Goal: Task Accomplishment & Management: Manage account settings

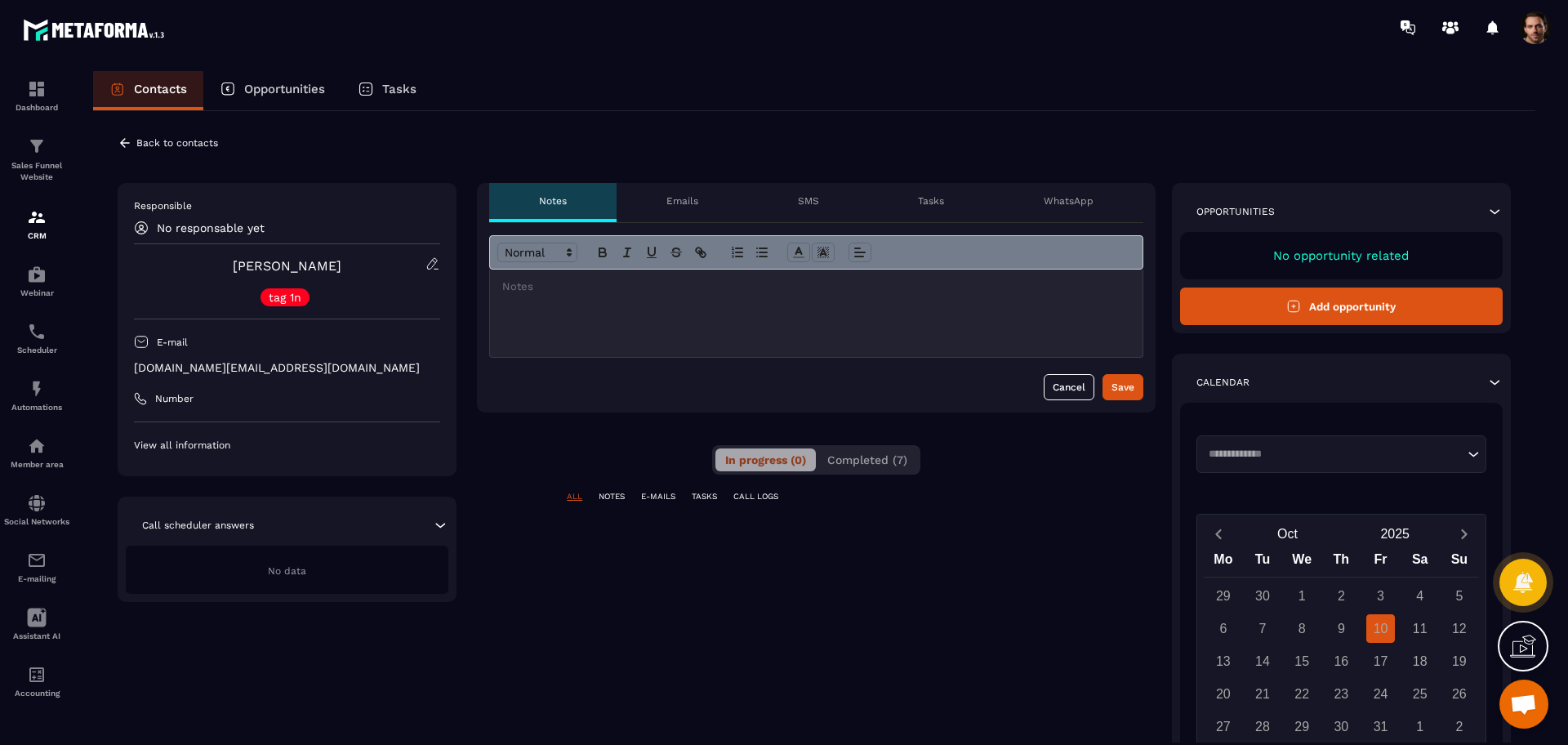
click at [865, 452] on button "Completed (7)" at bounding box center [868, 460] width 100 height 23
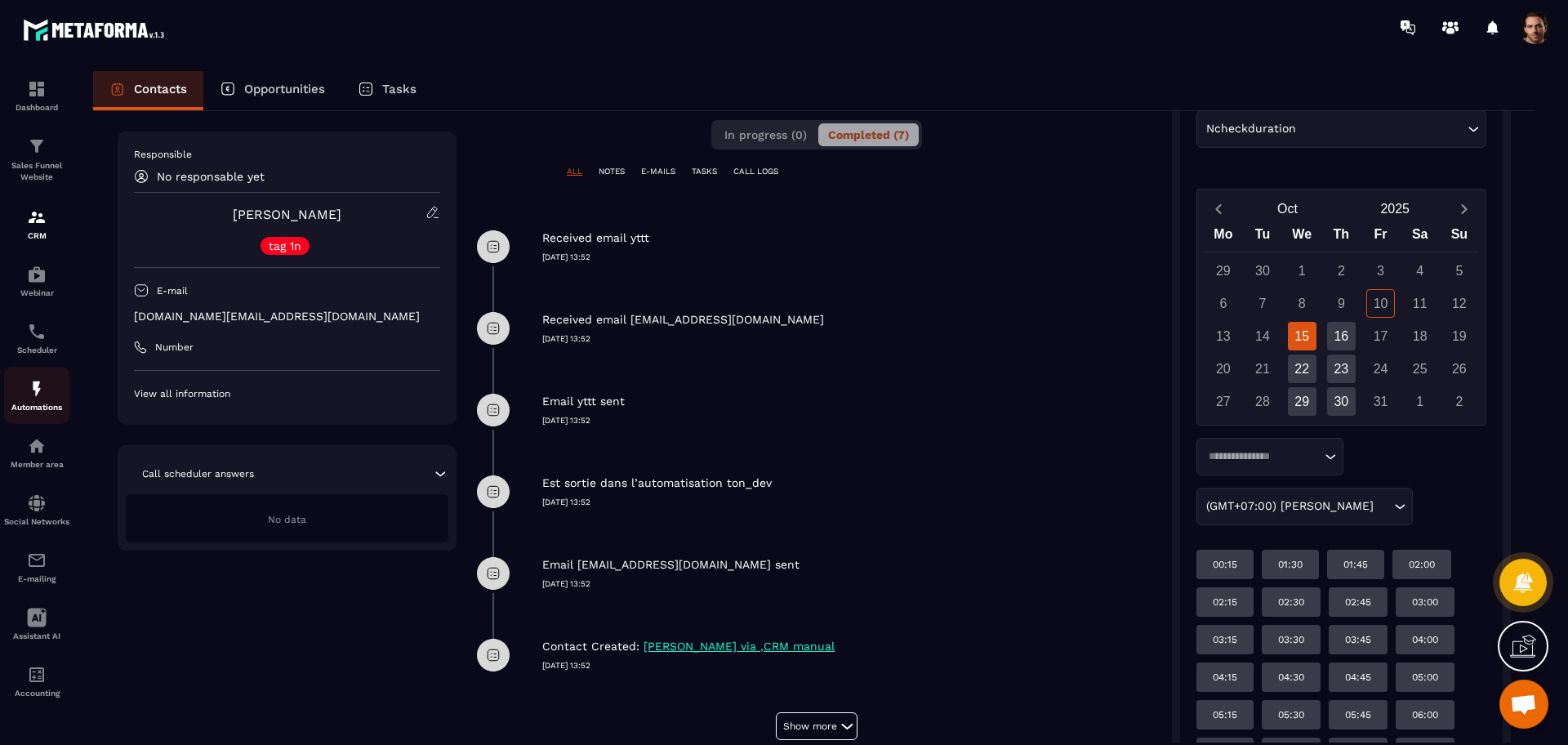
scroll to position [326, 0]
click at [35, 416] on link "Automations" at bounding box center [37, 395] width 65 height 57
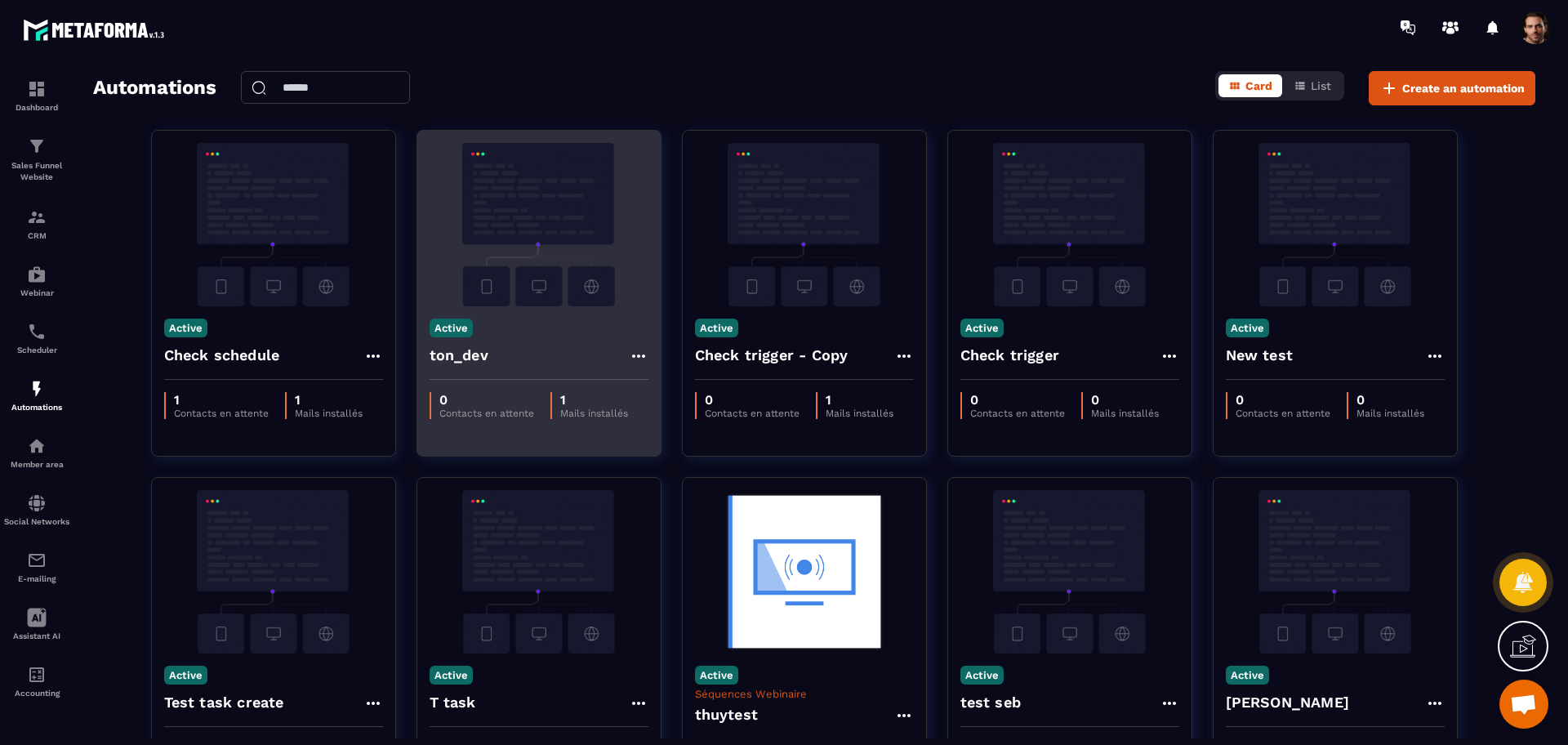
click at [630, 349] on icon at bounding box center [639, 356] width 19 height 19
click at [662, 396] on link "Edit" at bounding box center [678, 393] width 85 height 36
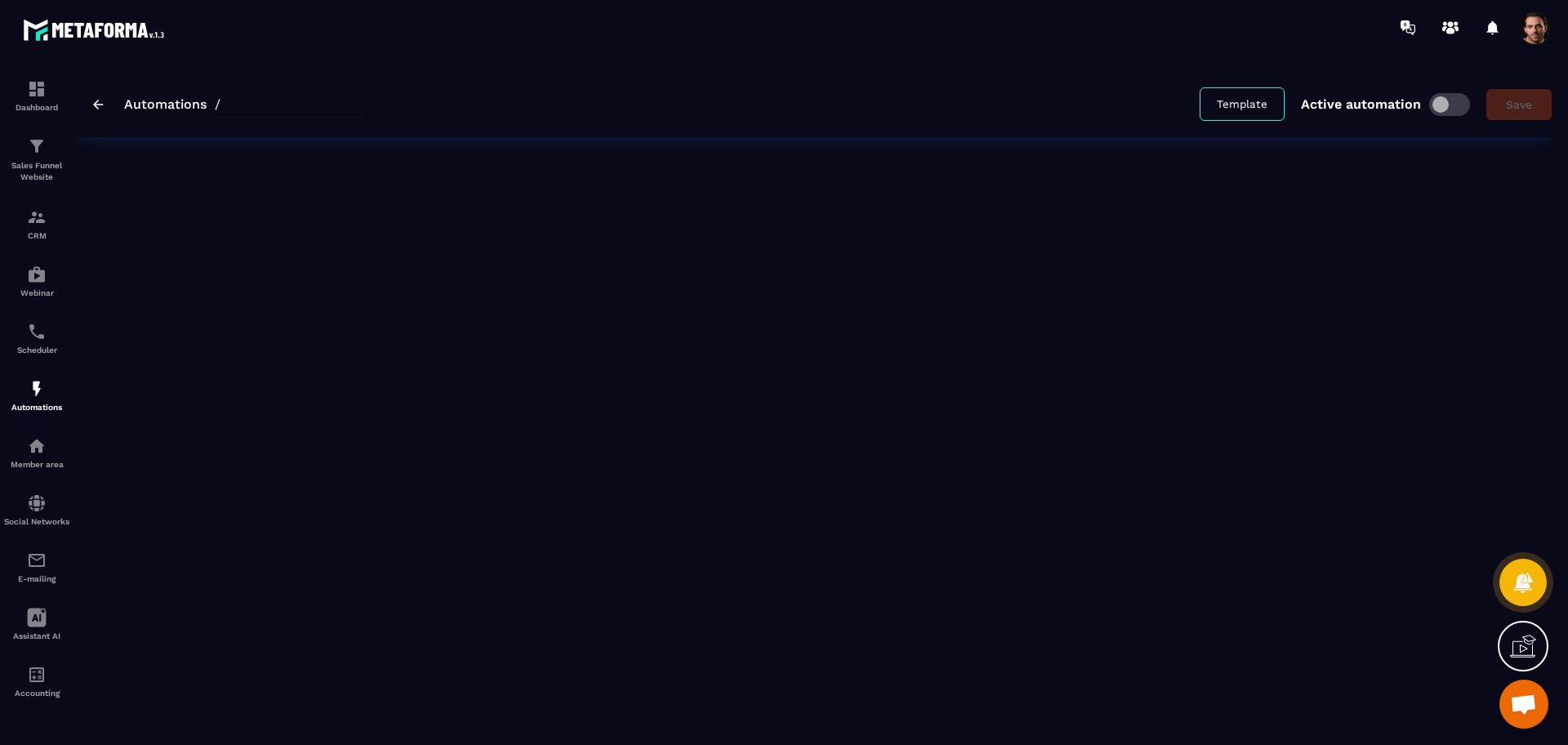
type input "*******"
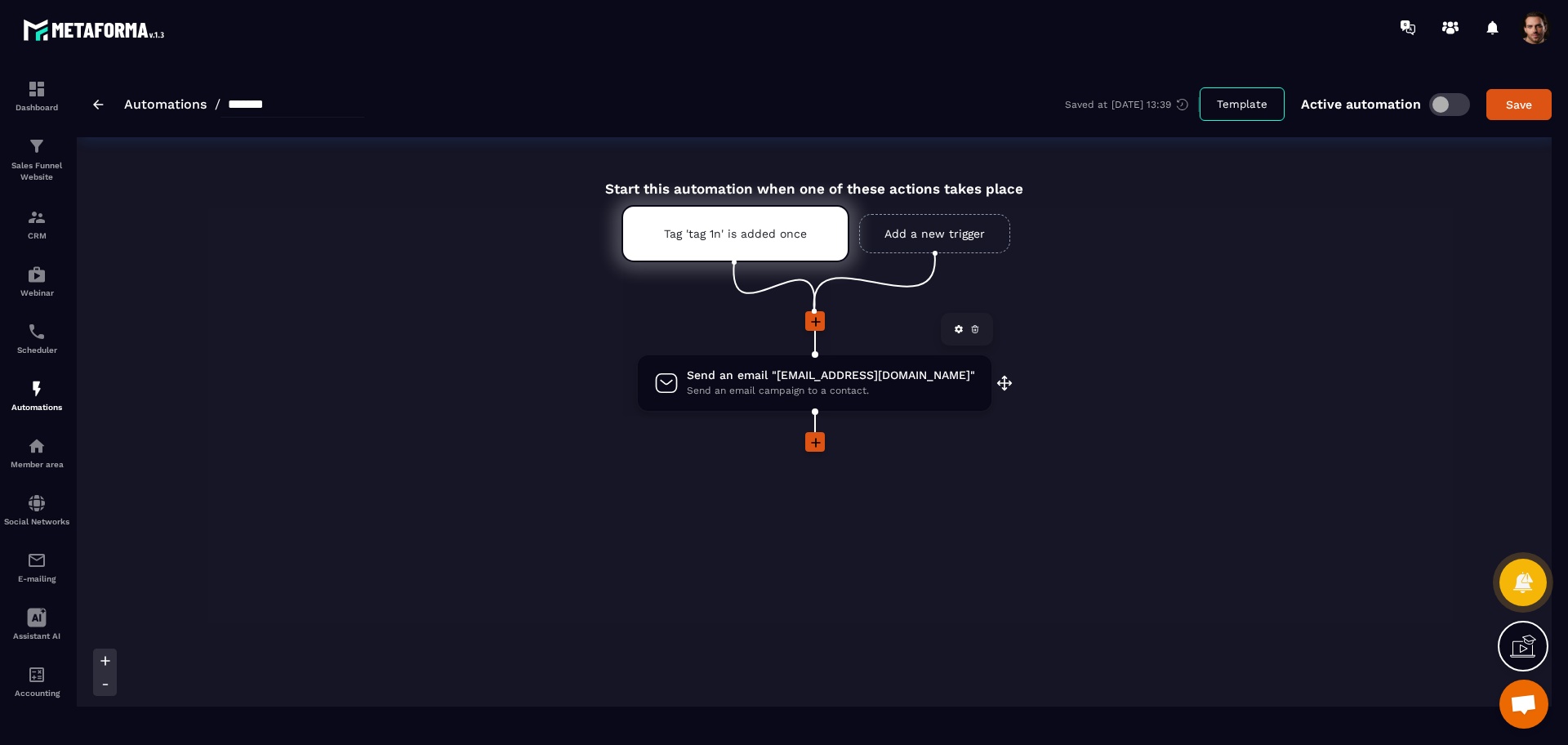
click at [971, 326] on icon at bounding box center [975, 329] width 10 height 10
click at [833, 172] on link at bounding box center [831, 180] width 16 height 16
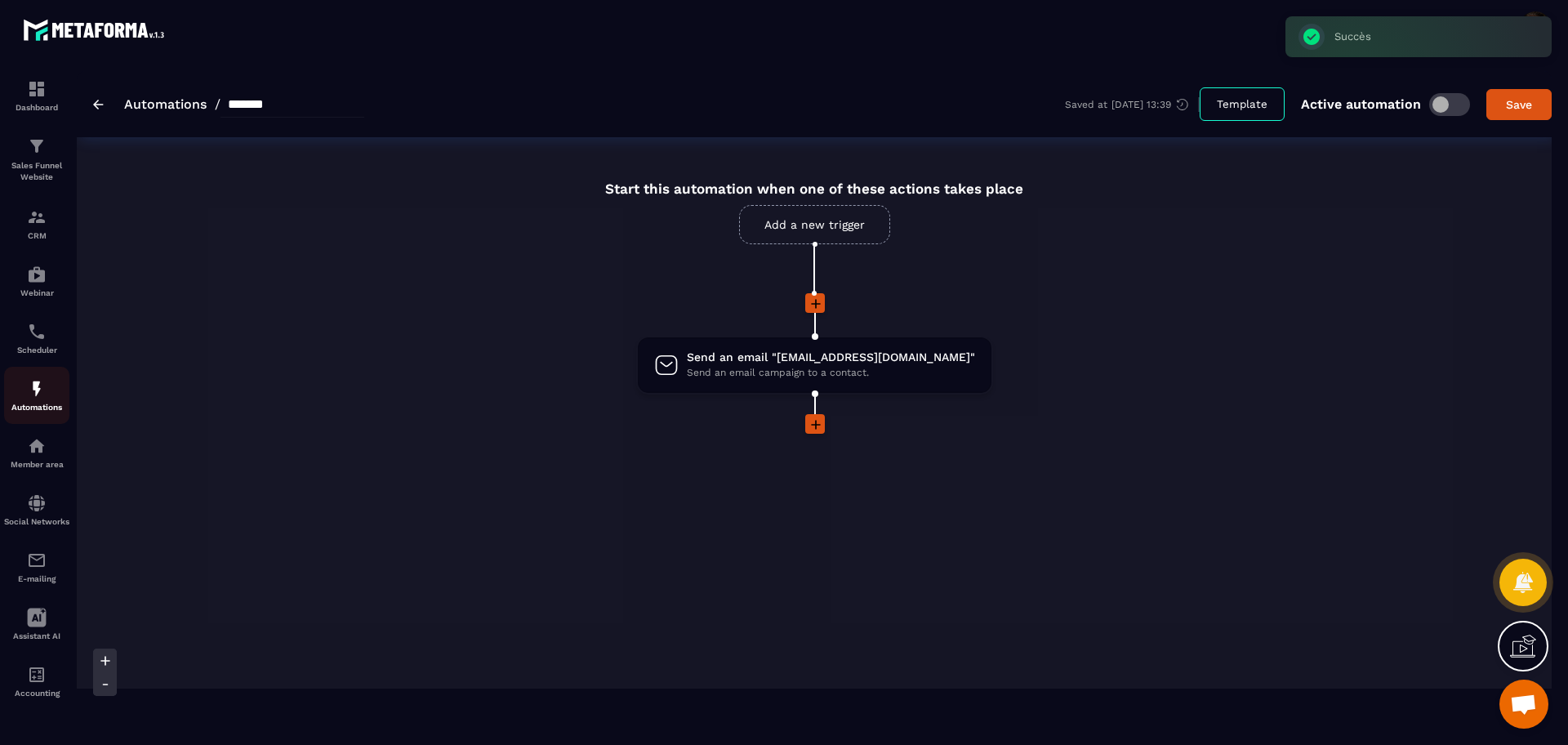
click at [29, 388] on img at bounding box center [37, 389] width 19 height 19
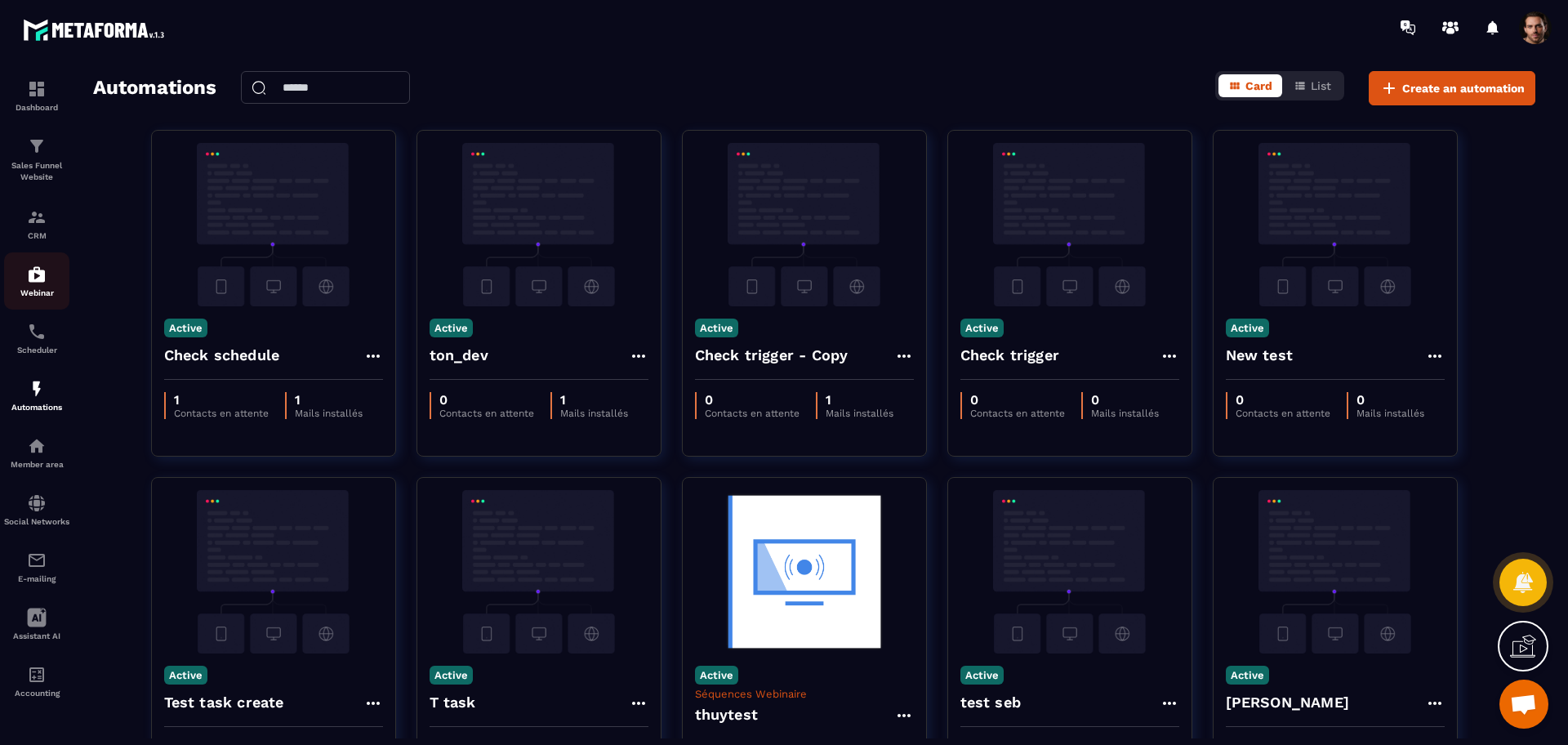
click at [28, 300] on link "Webinar" at bounding box center [37, 280] width 65 height 57
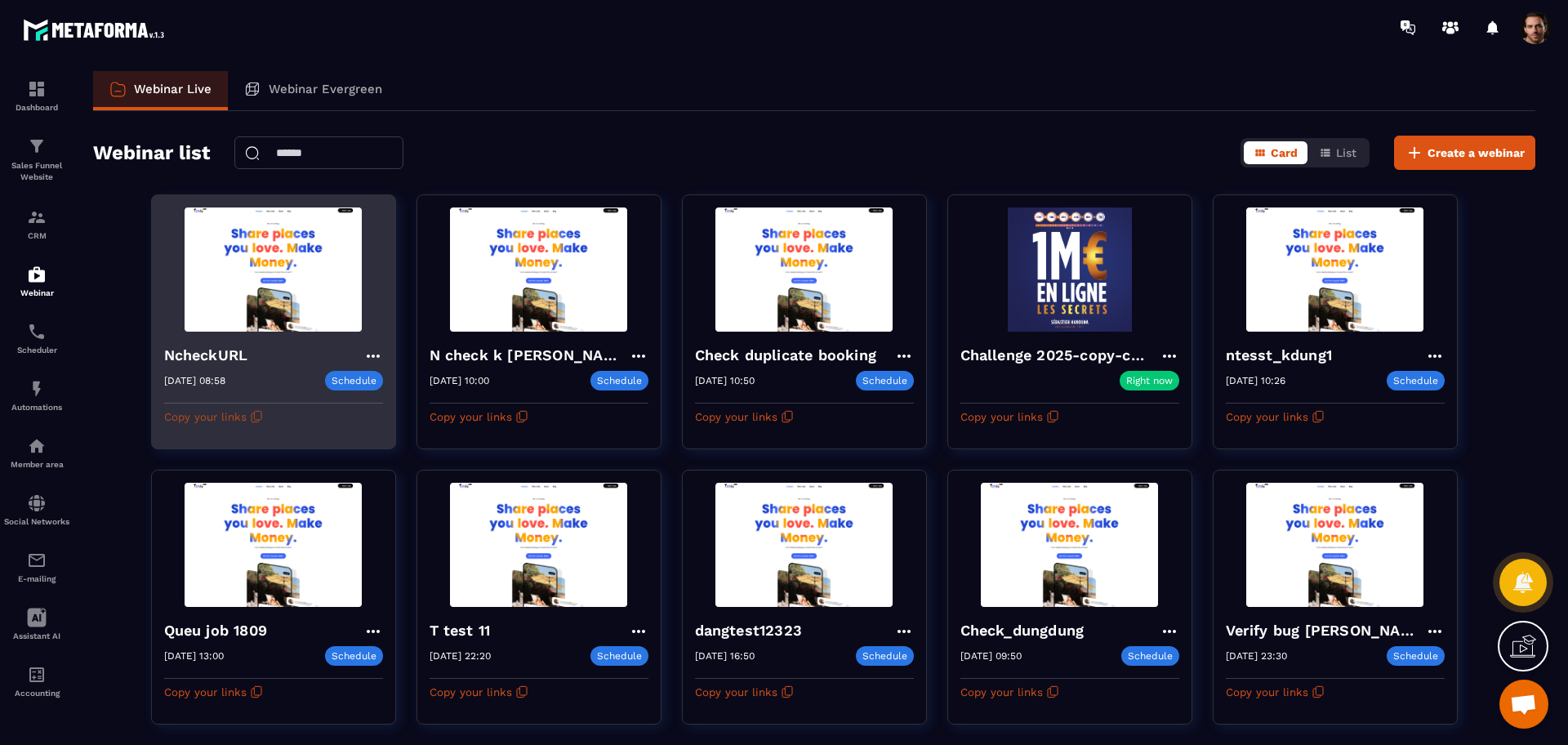
click at [257, 414] on icon "button" at bounding box center [257, 417] width 13 height 13
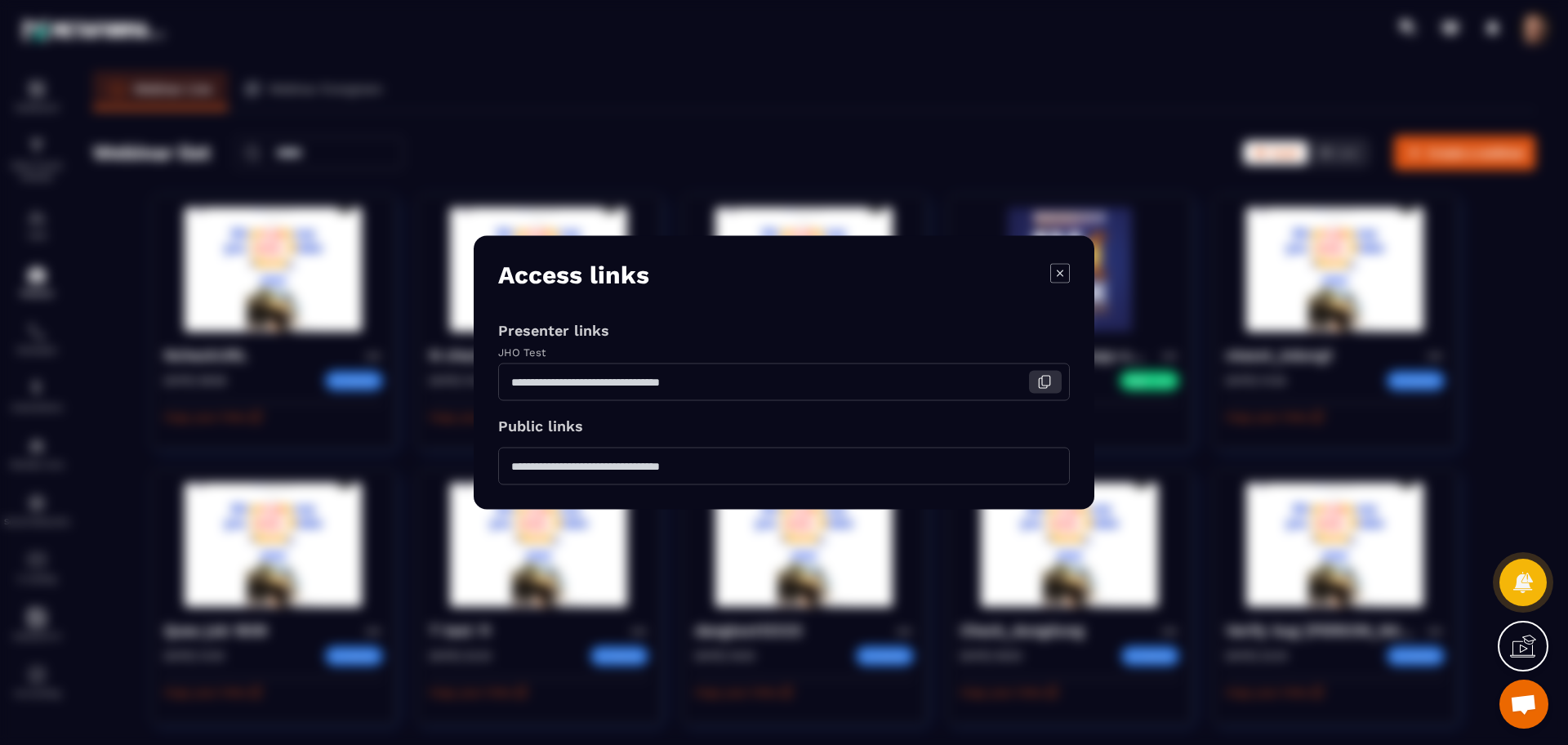
click at [1038, 378] on icon "Modal window" at bounding box center [1044, 382] width 14 height 14
click at [1065, 271] on icon "Modal window" at bounding box center [1060, 272] width 19 height 19
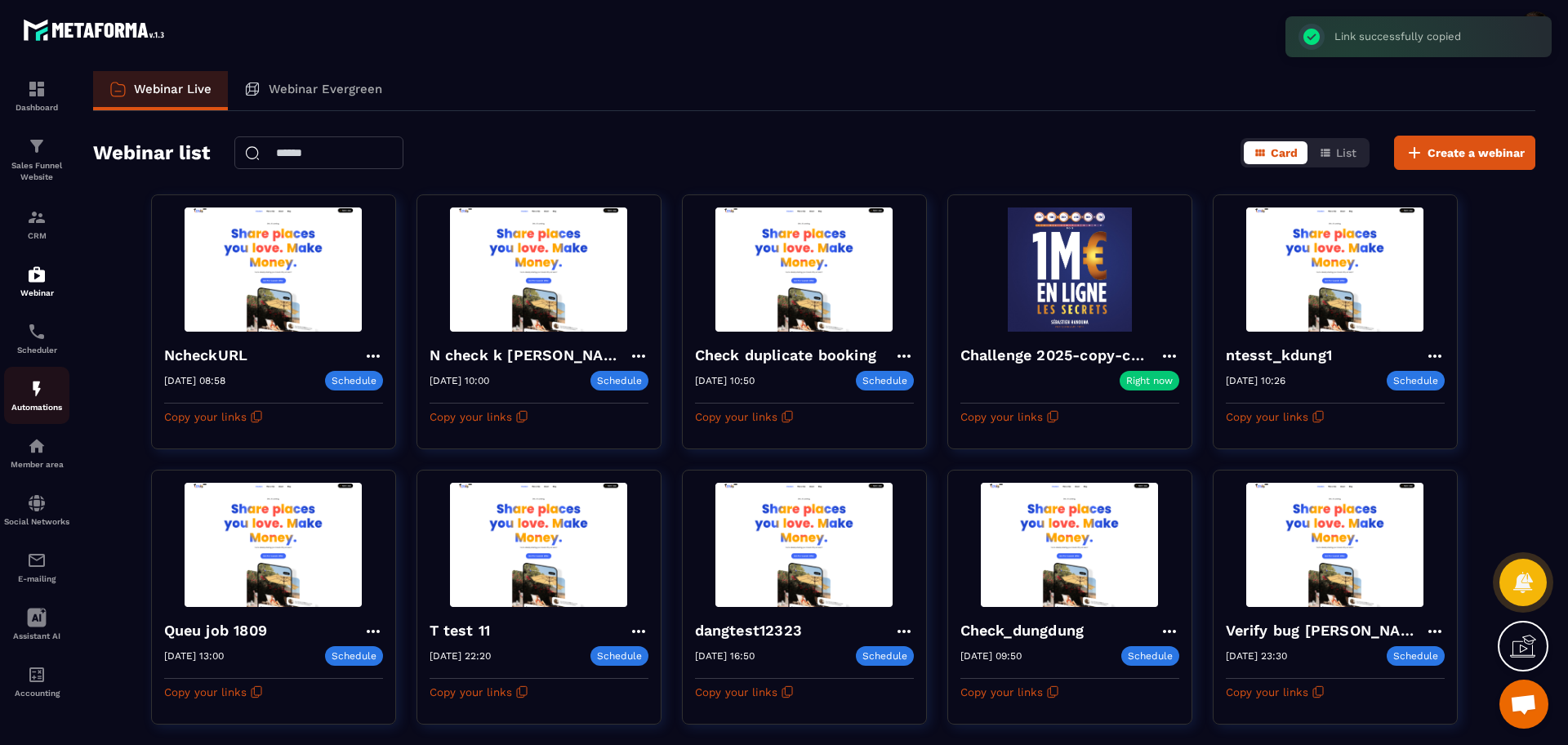
click at [50, 408] on p "Automations" at bounding box center [37, 407] width 65 height 9
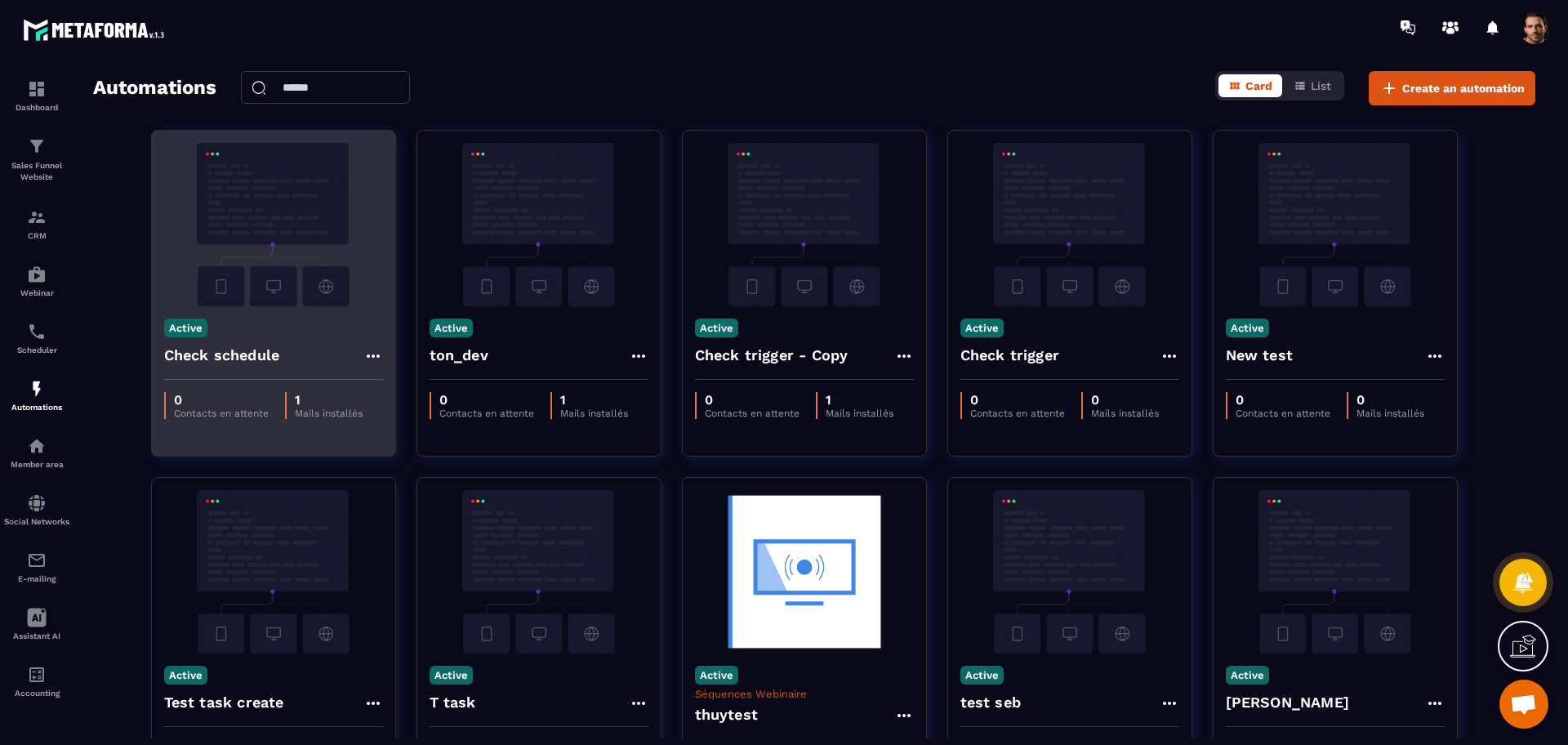
click at [367, 352] on icon at bounding box center [373, 356] width 19 height 19
click at [403, 391] on link "Edit" at bounding box center [413, 393] width 85 height 36
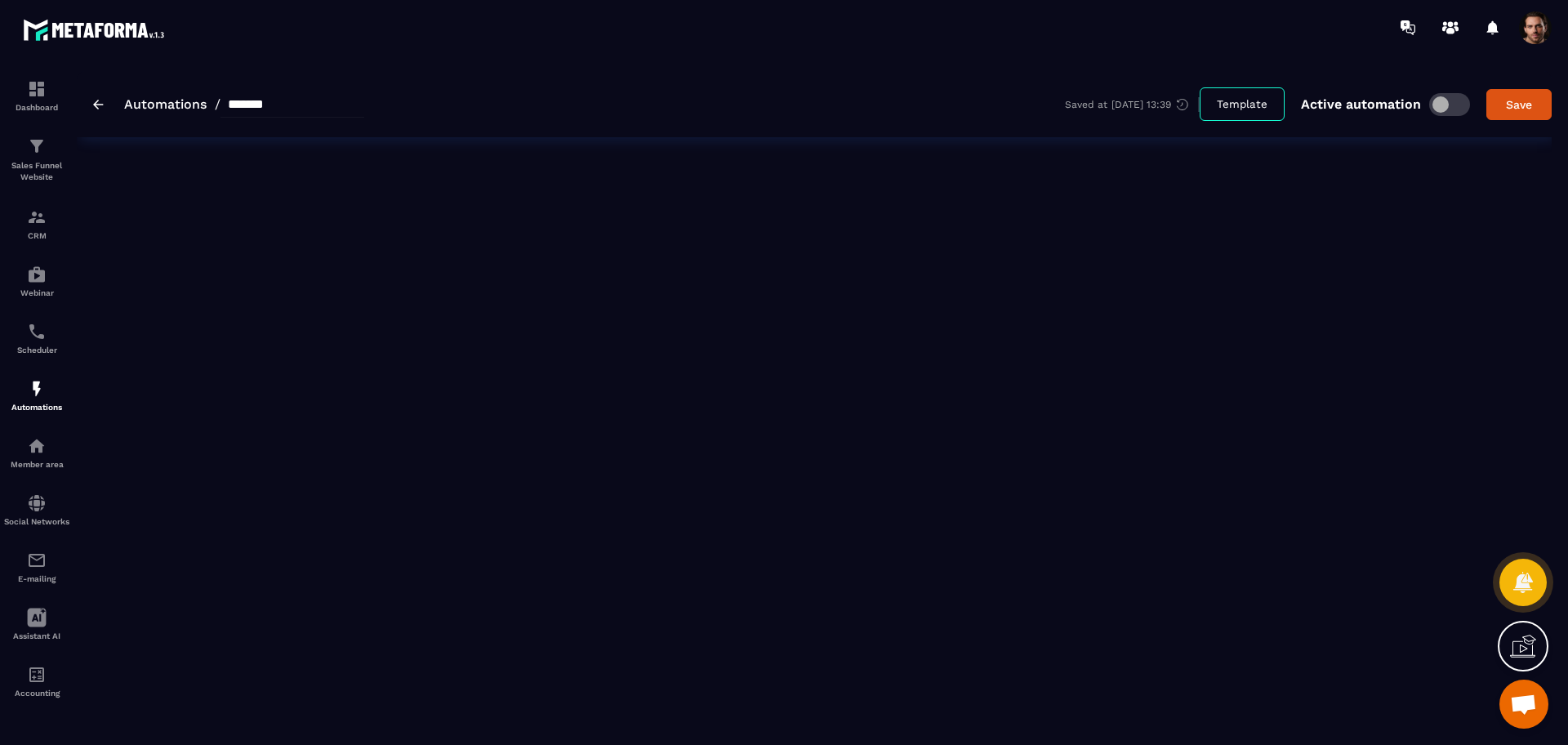
type input "**********"
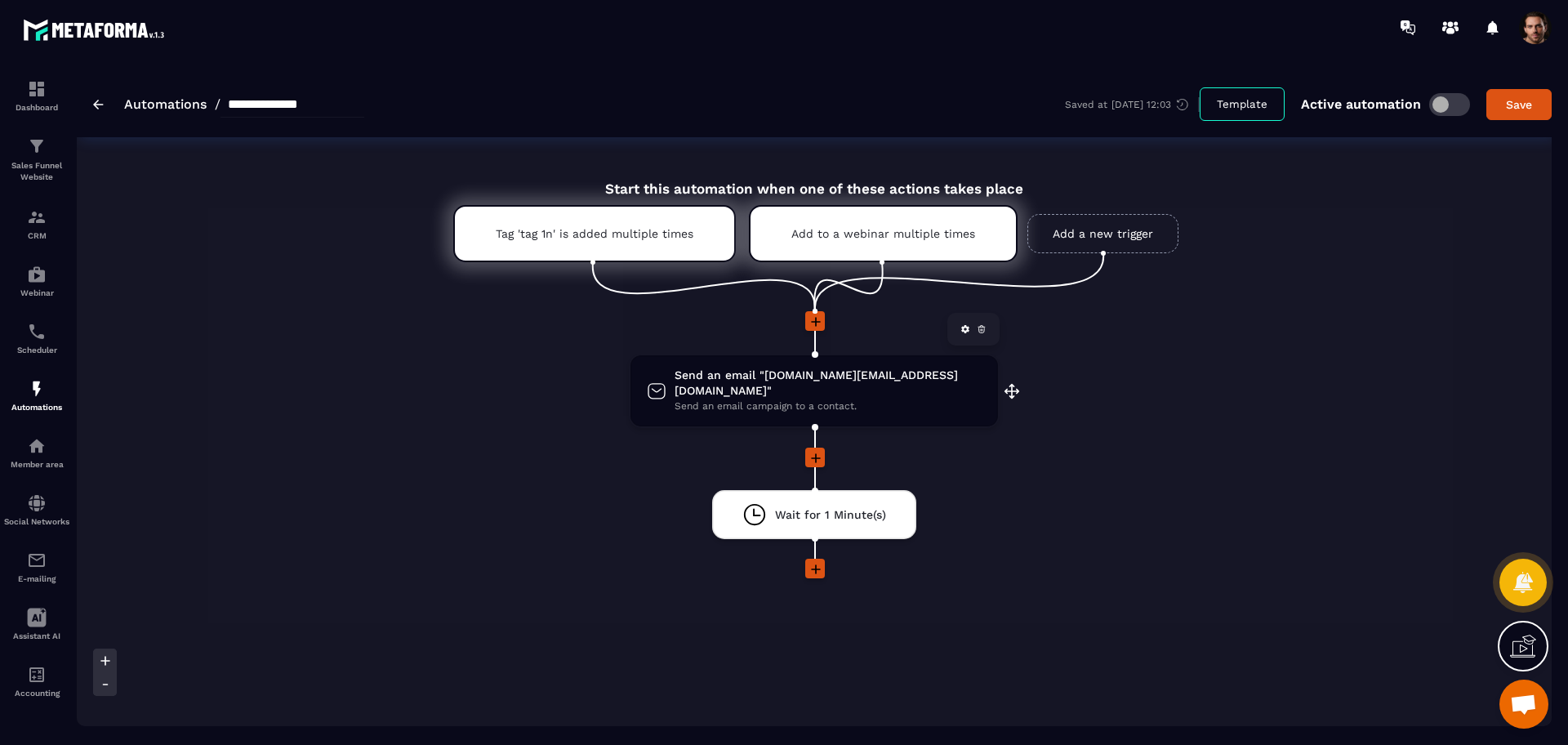
click at [879, 398] on span "Send an email campaign to a contact." at bounding box center [827, 406] width 307 height 15
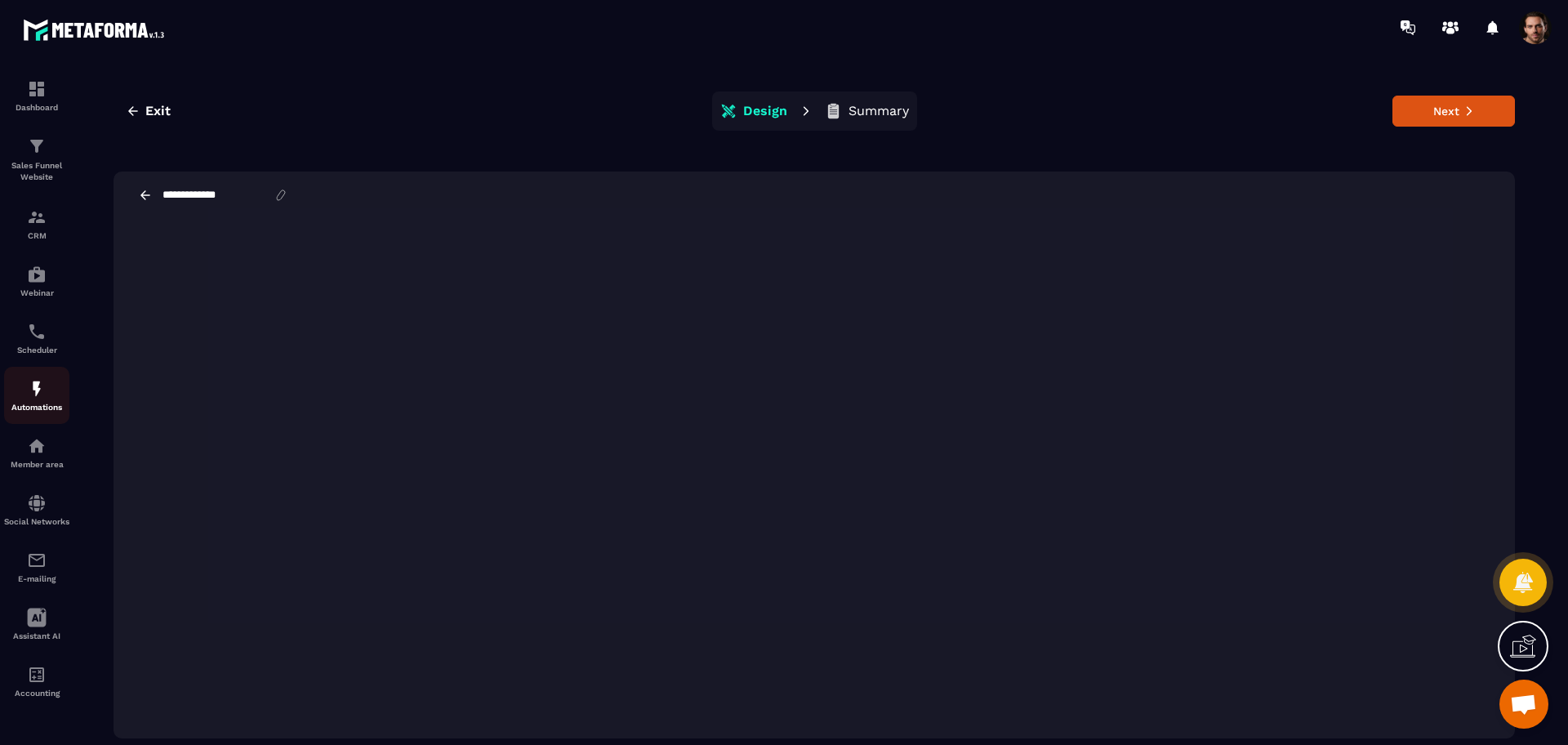
click at [38, 396] on img at bounding box center [37, 389] width 19 height 19
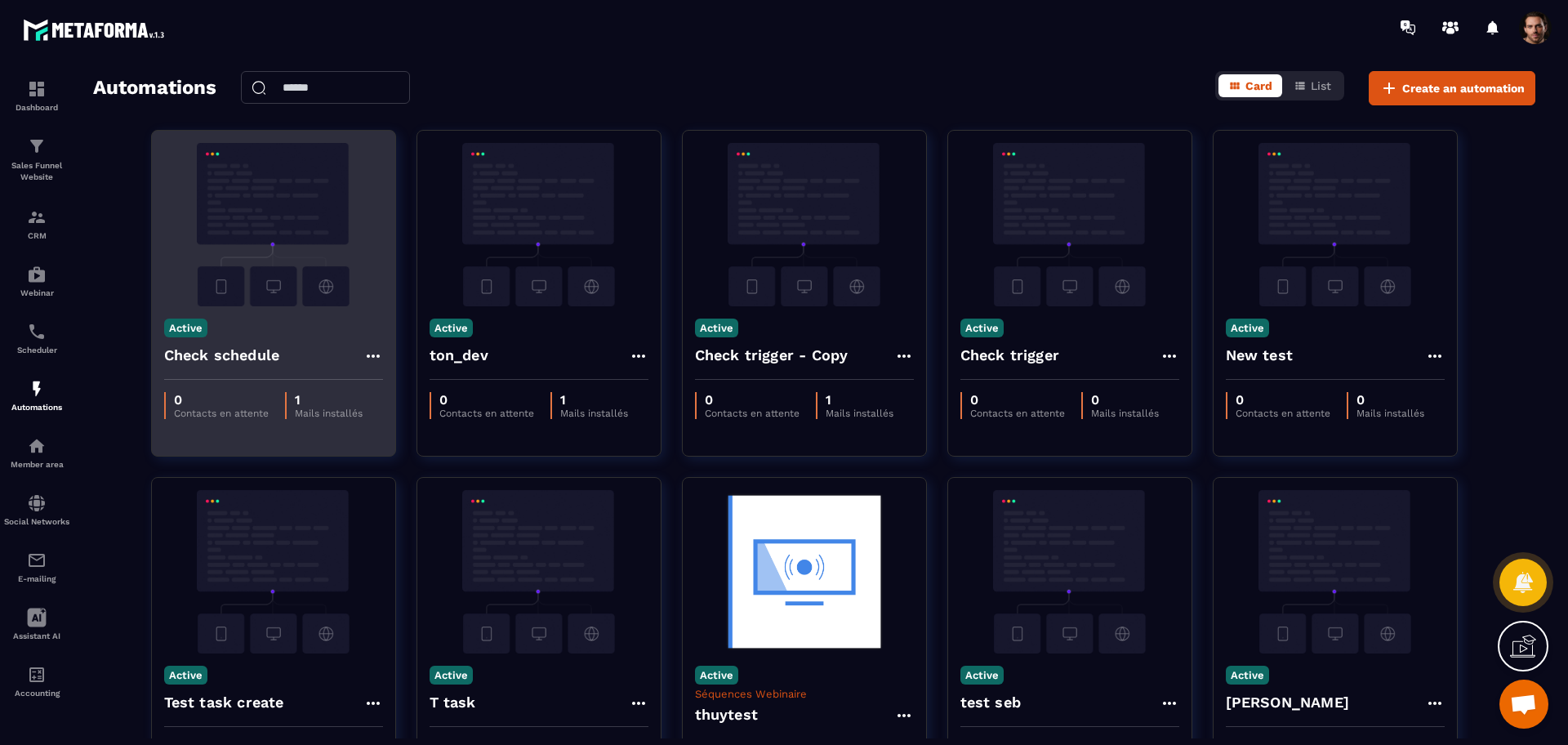
click at [372, 352] on icon at bounding box center [373, 356] width 19 height 19
click at [393, 388] on icon at bounding box center [387, 393] width 14 height 14
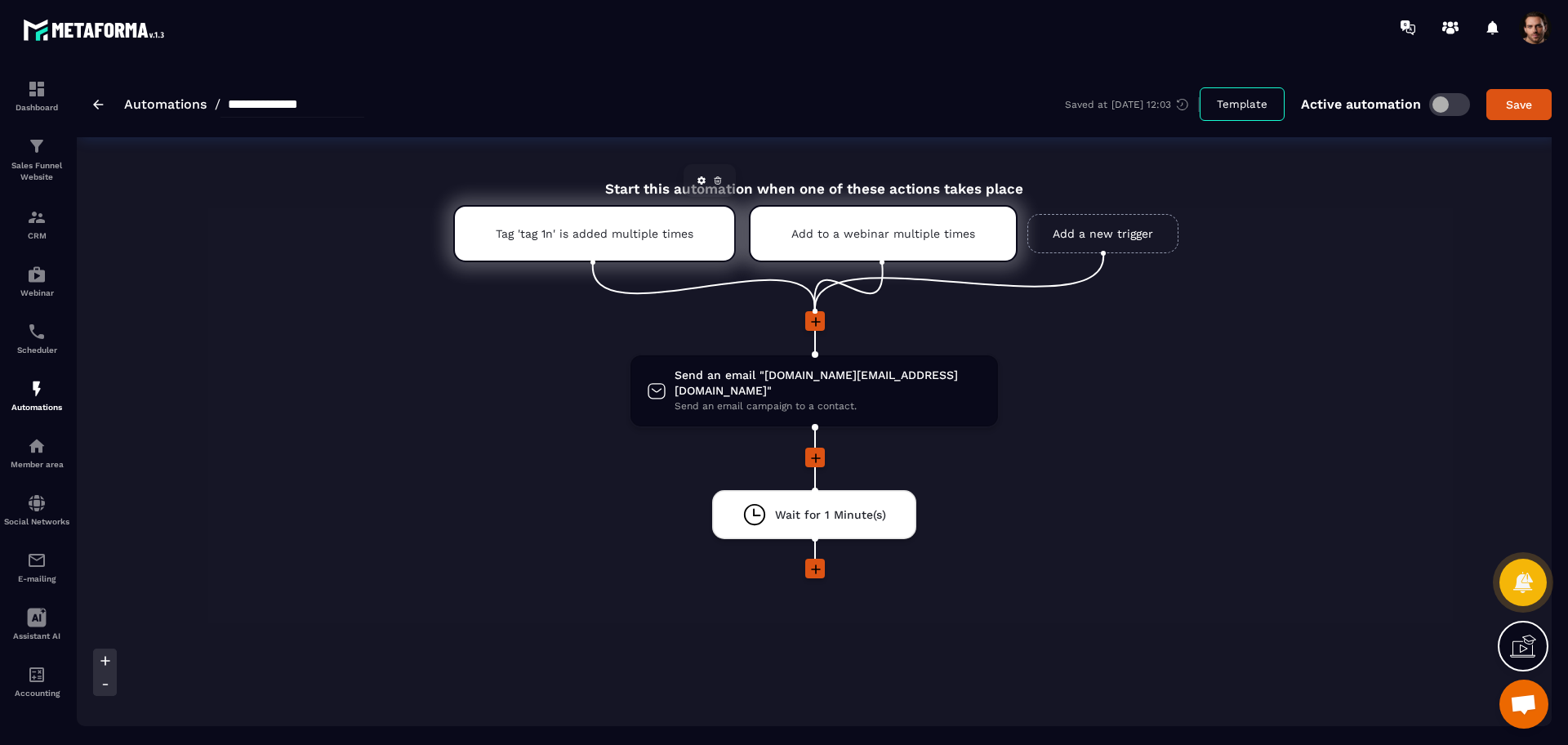
click at [712, 183] on link at bounding box center [718, 180] width 16 height 16
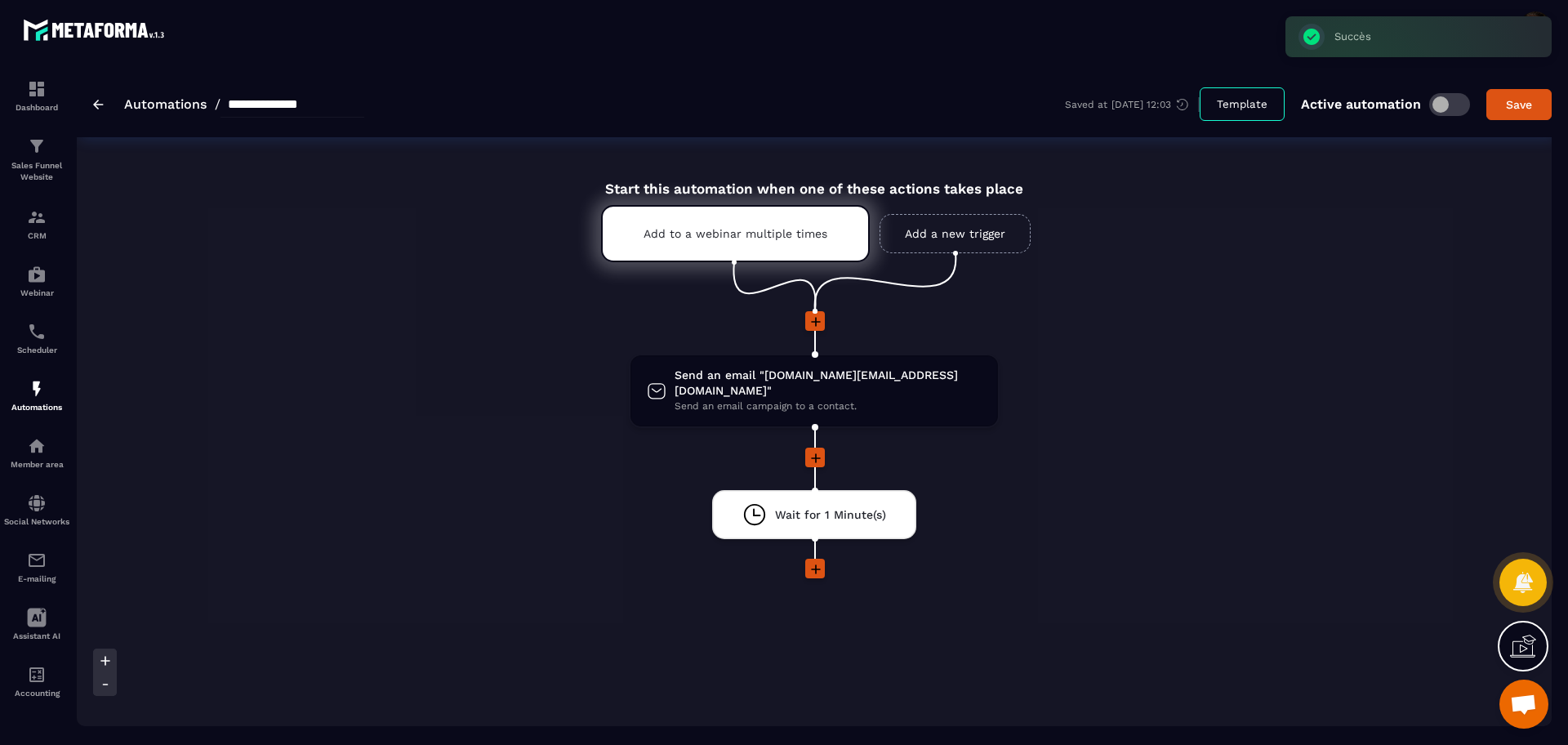
click at [944, 214] on link "Add a new trigger" at bounding box center [954, 233] width 151 height 39
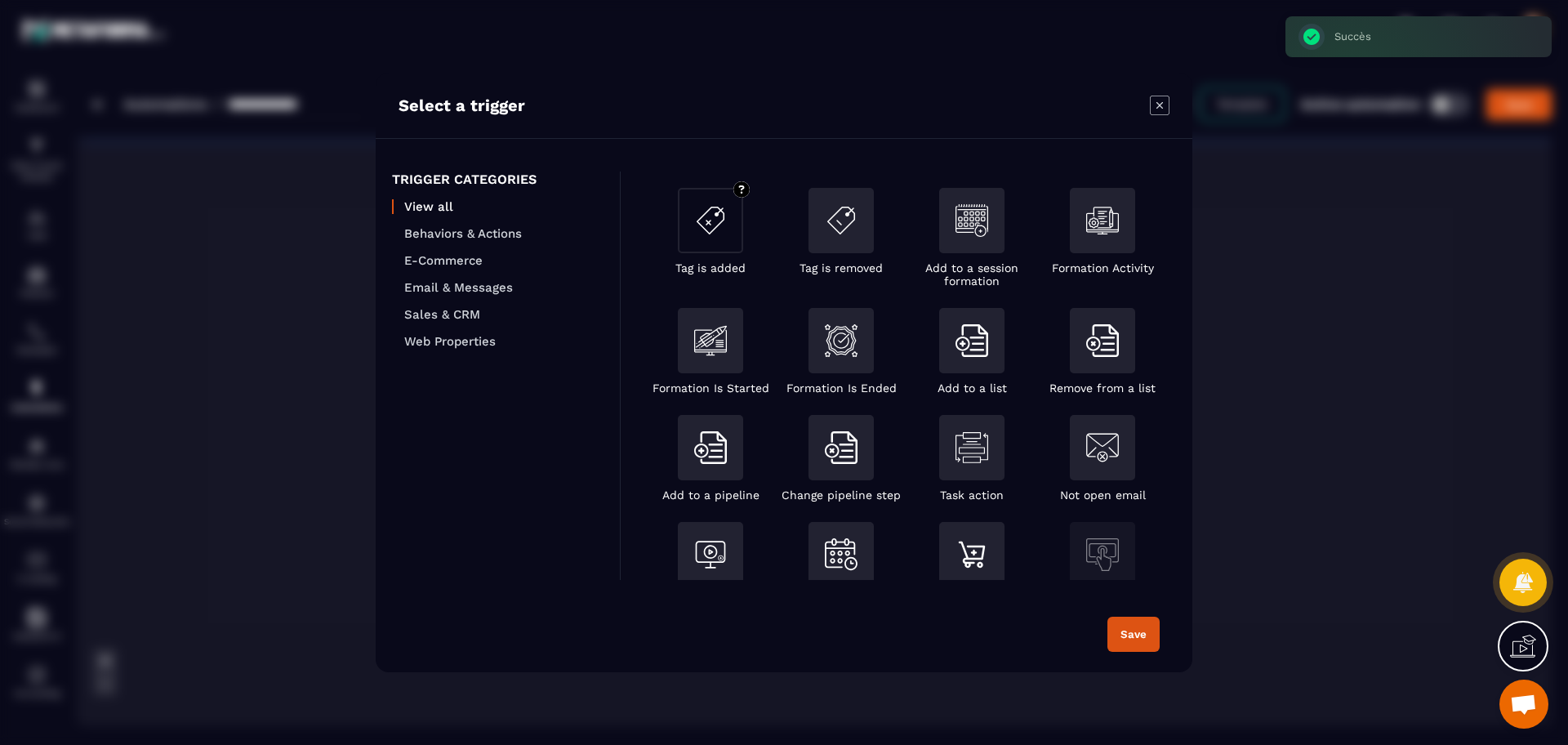
click at [688, 243] on div "Modal window" at bounding box center [711, 220] width 65 height 65
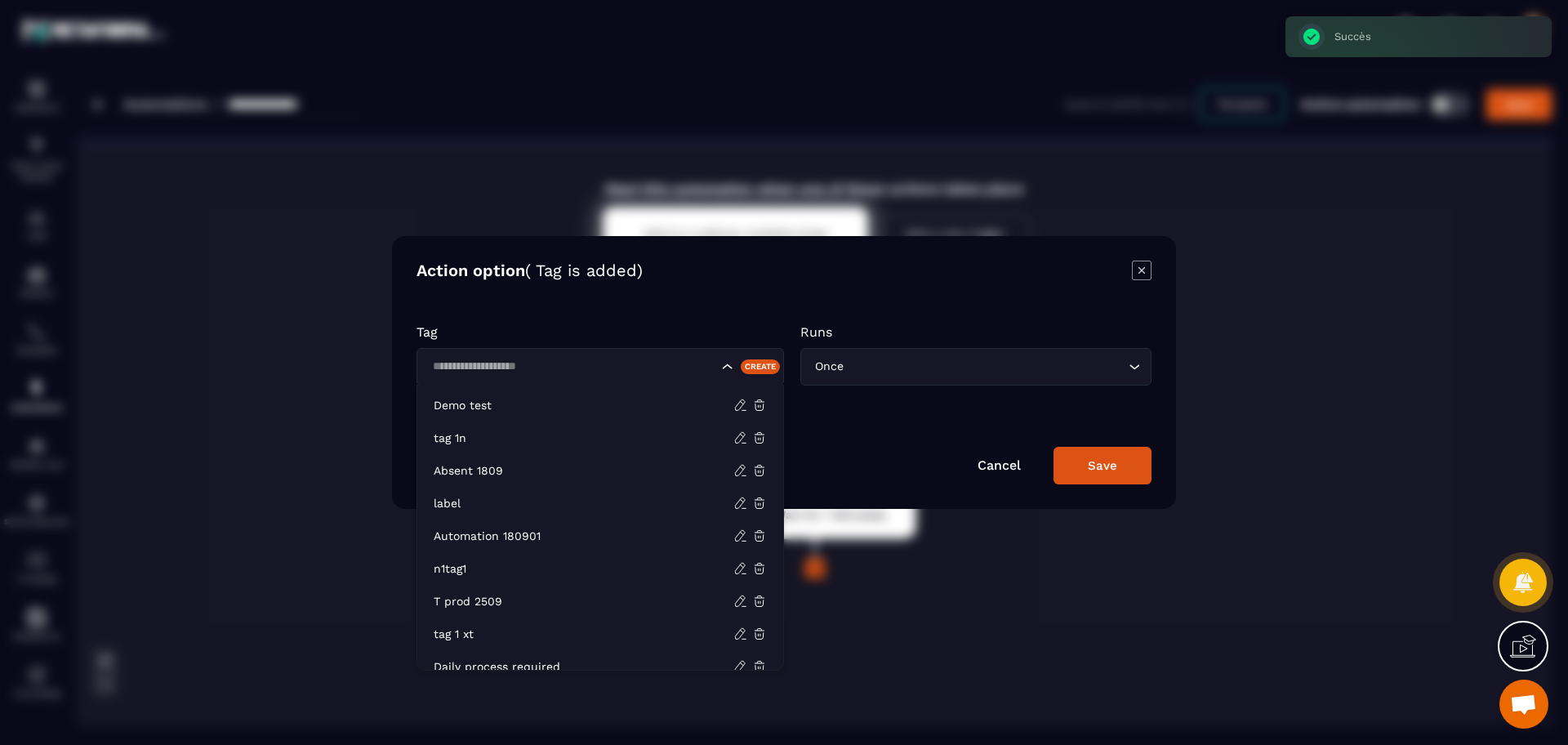
click at [544, 367] on input "Search for option" at bounding box center [572, 367] width 291 height 18
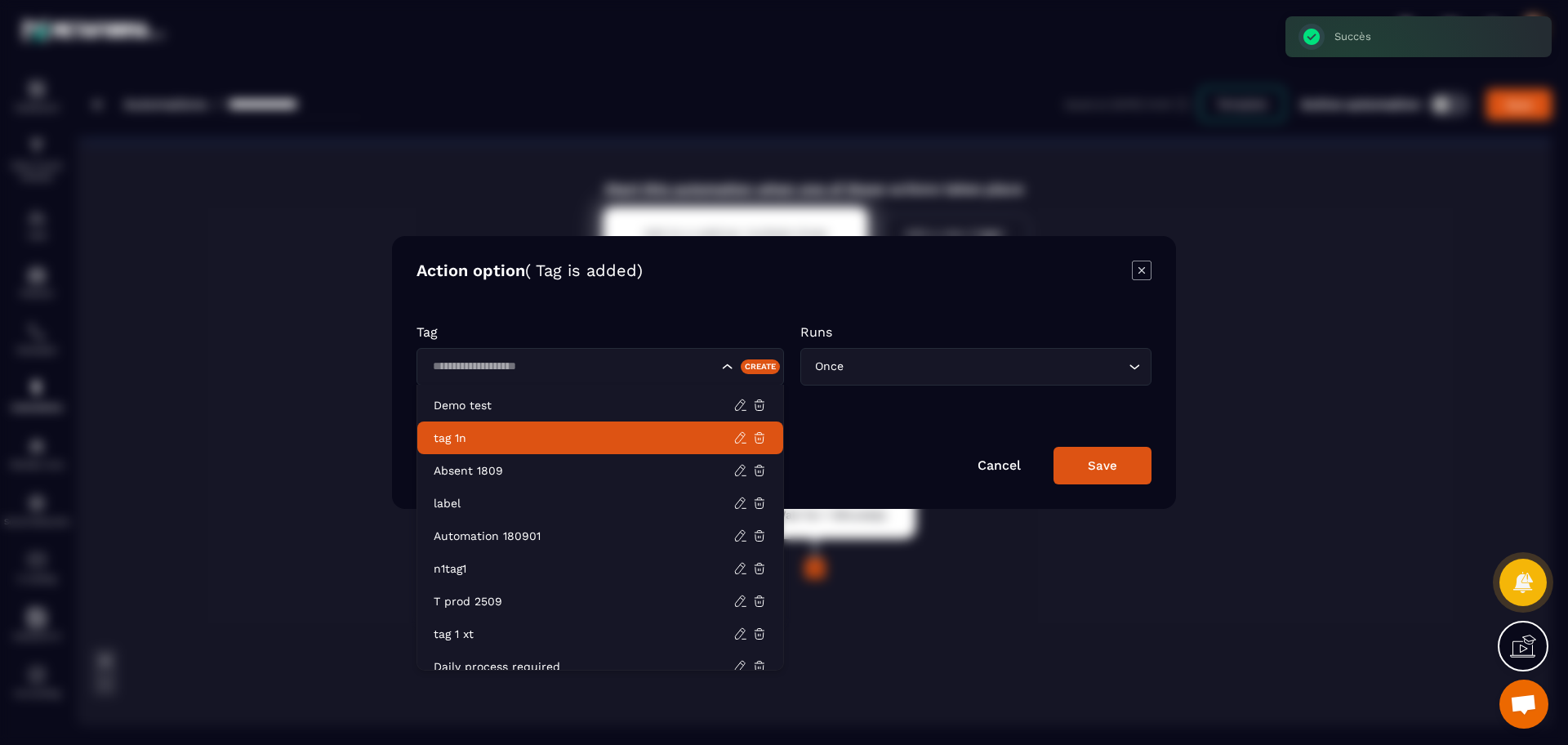
click at [515, 436] on p "tag 1n" at bounding box center [584, 438] width 300 height 16
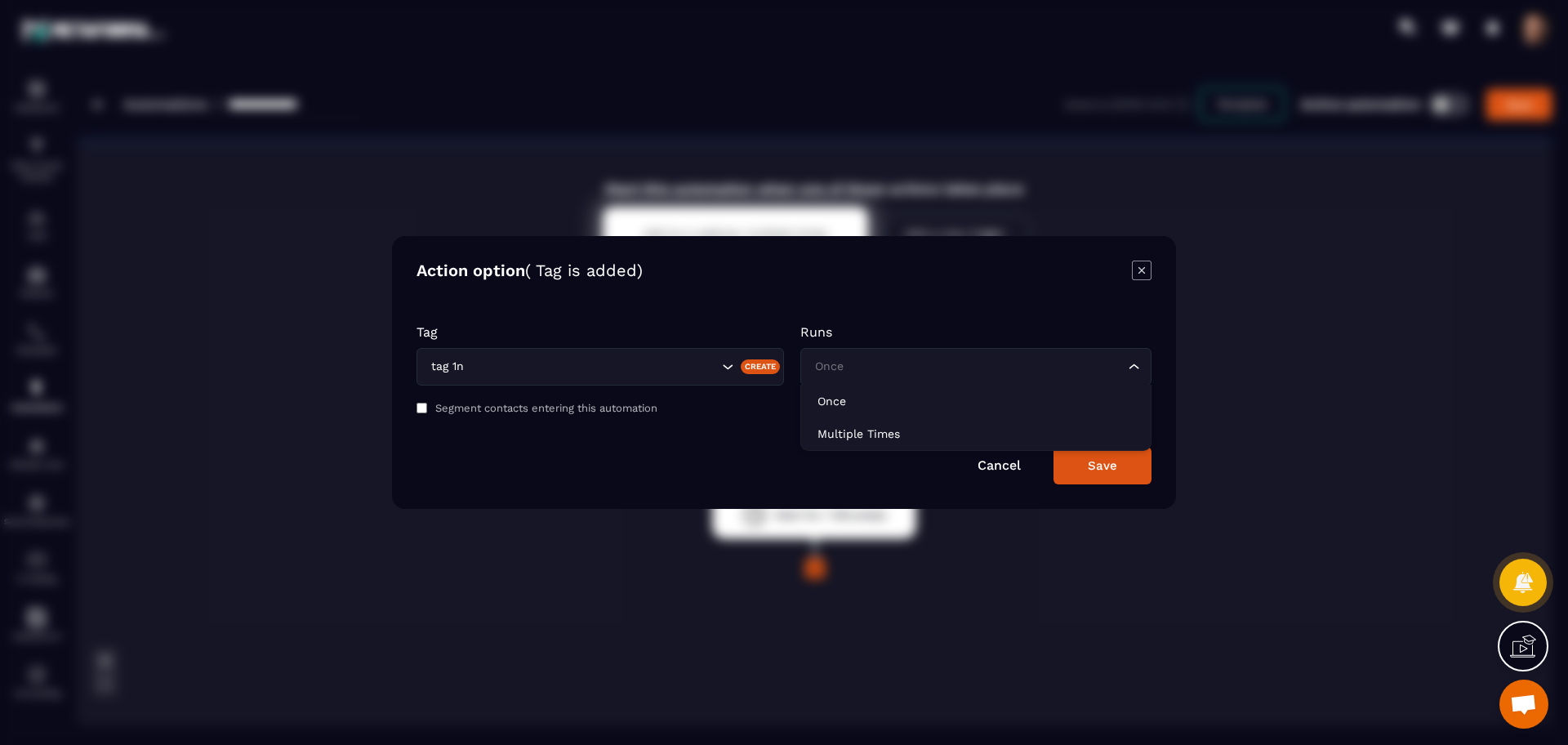
click at [909, 370] on input "Search for option" at bounding box center [968, 367] width 314 height 18
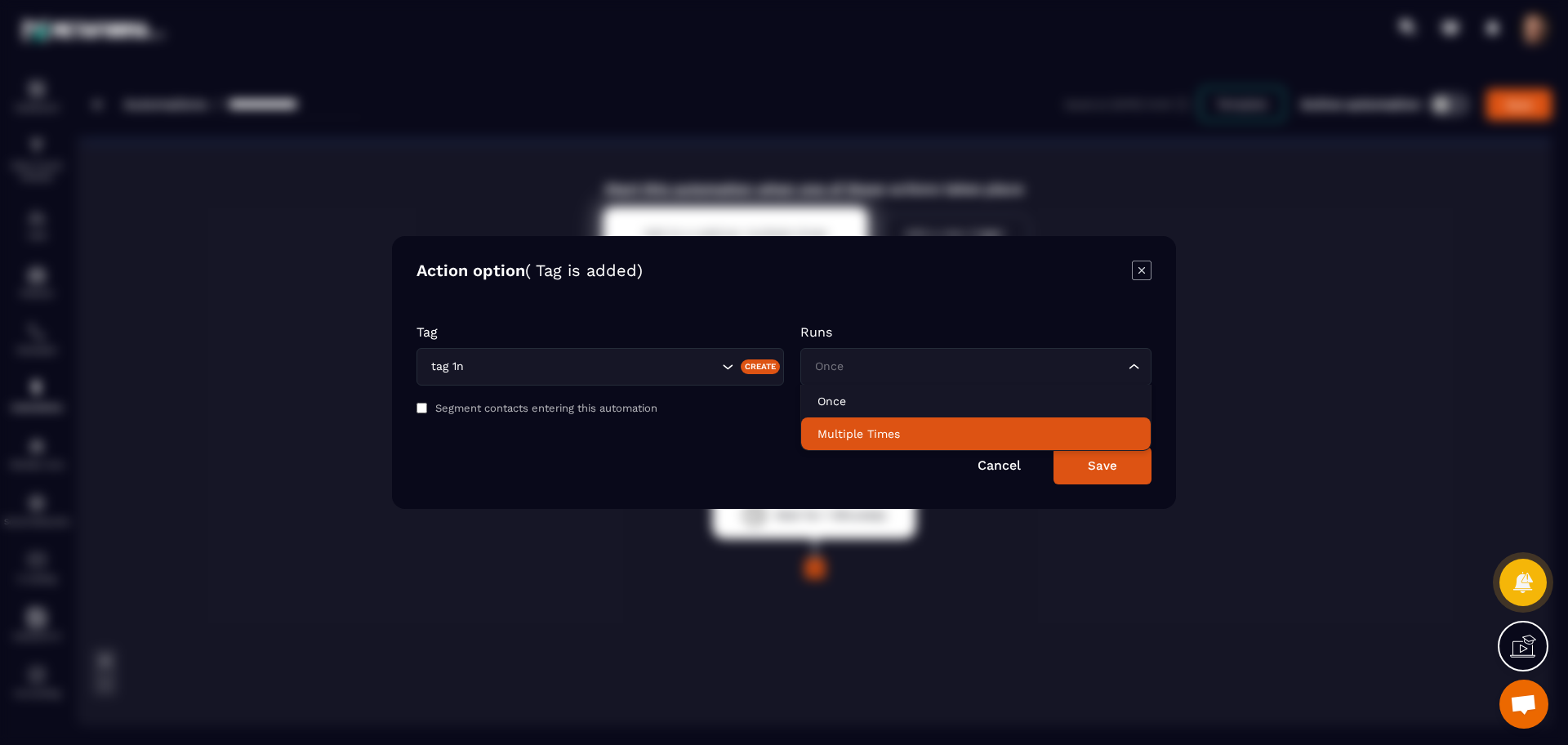
click at [885, 437] on p "Multiple Times" at bounding box center [975, 433] width 316 height 16
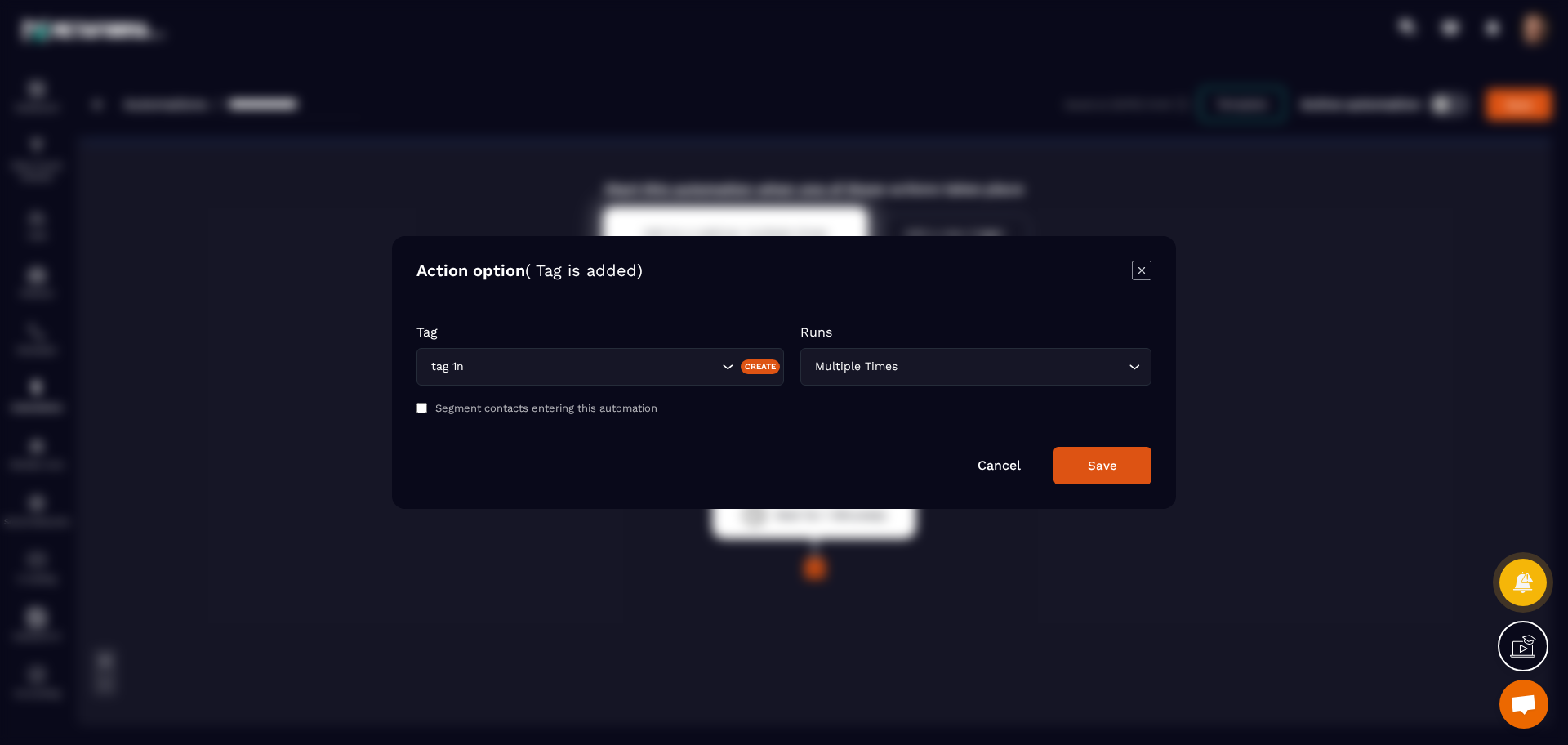
click at [1101, 457] on button "Save" at bounding box center [1102, 465] width 98 height 38
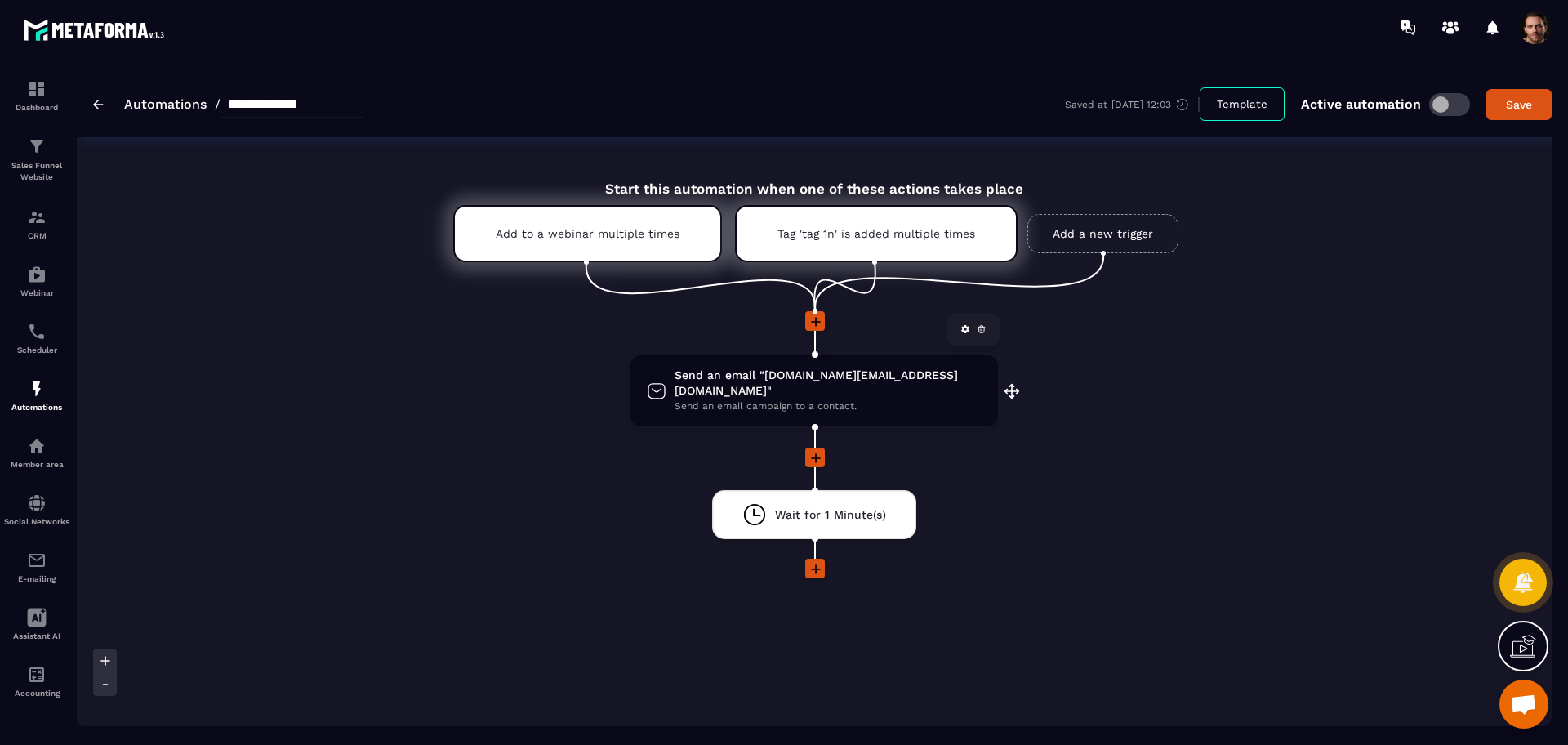
click at [867, 398] on span "Send an email campaign to a contact." at bounding box center [827, 406] width 307 height 15
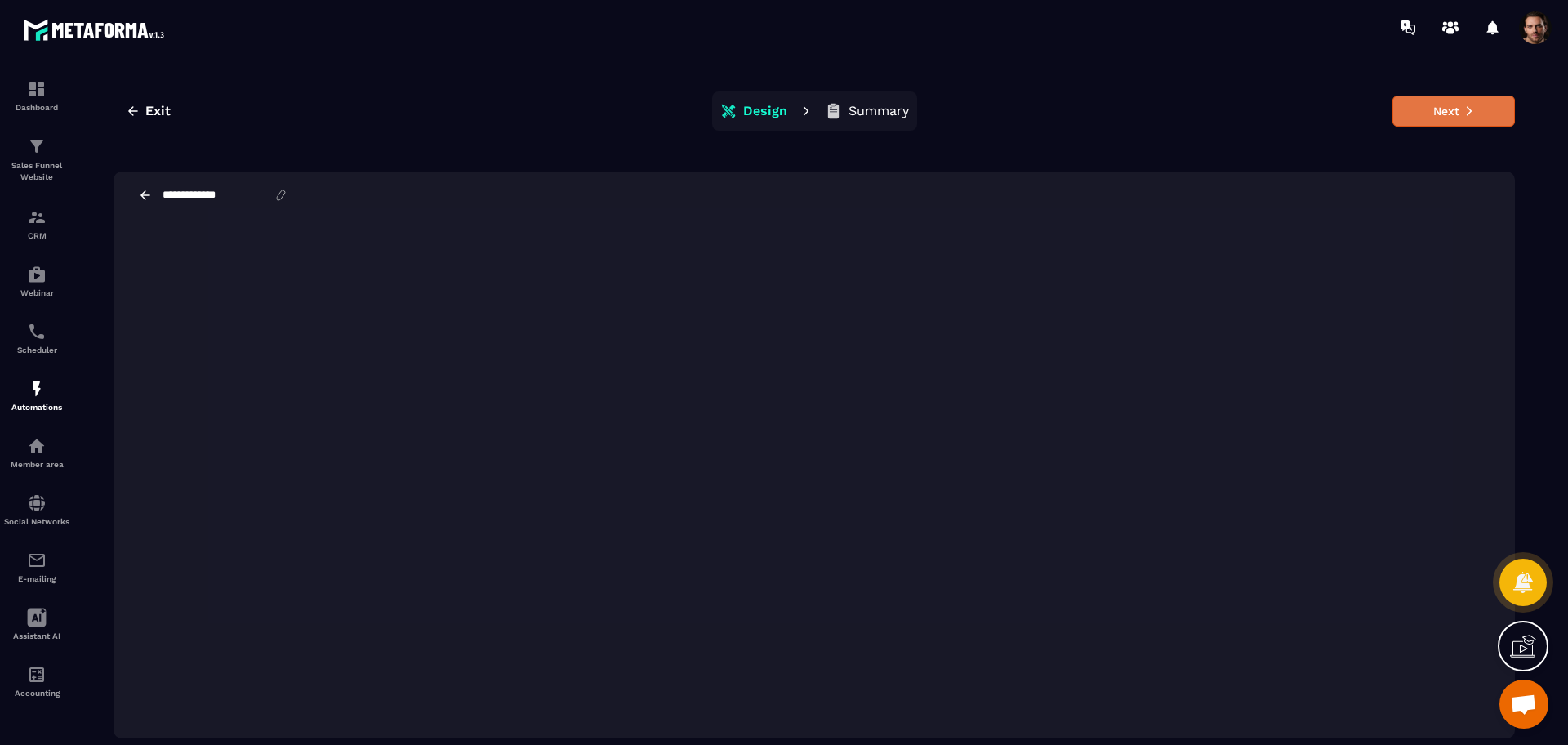
click at [1443, 108] on button "Next" at bounding box center [1454, 111] width 122 height 31
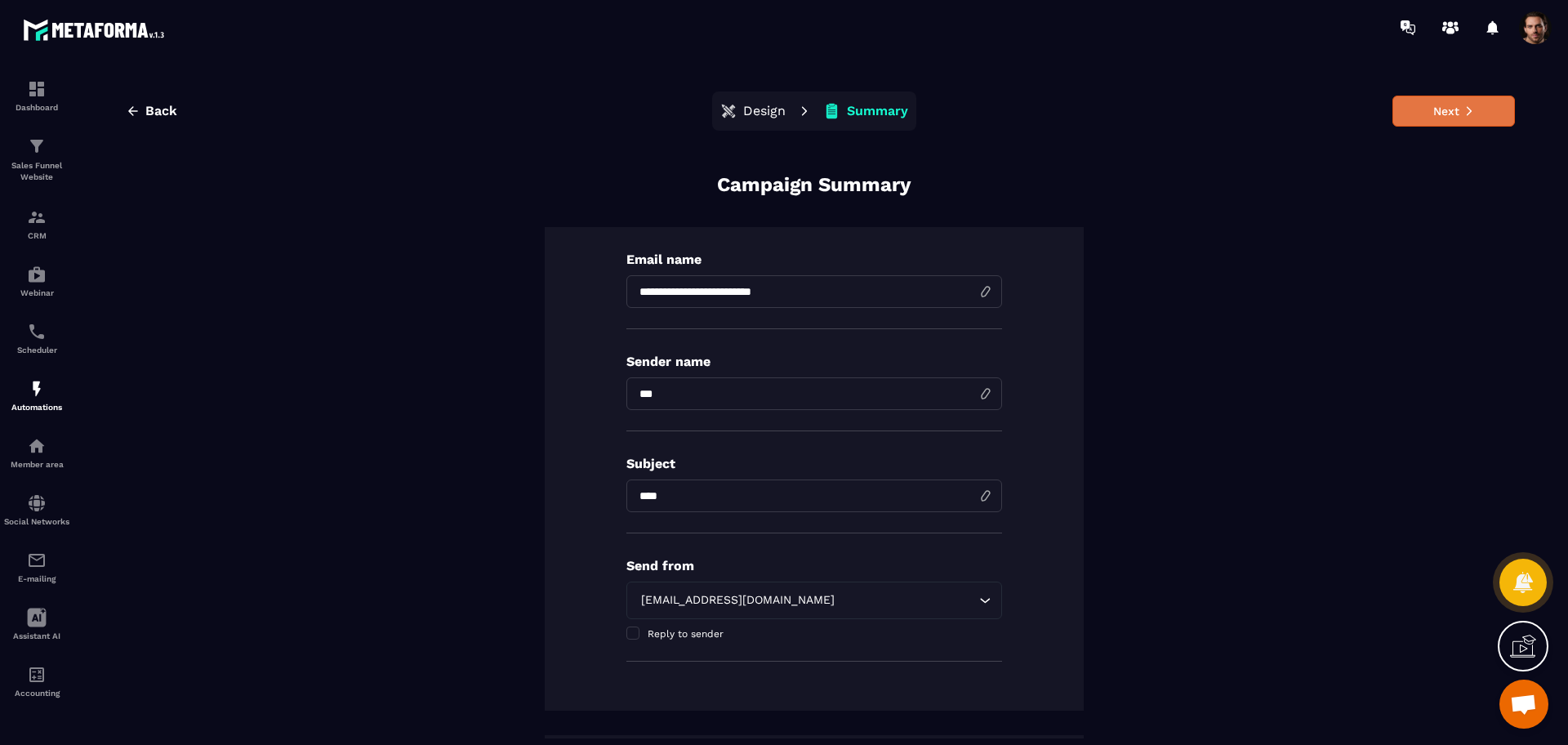
click at [1436, 110] on button "Next" at bounding box center [1454, 111] width 122 height 31
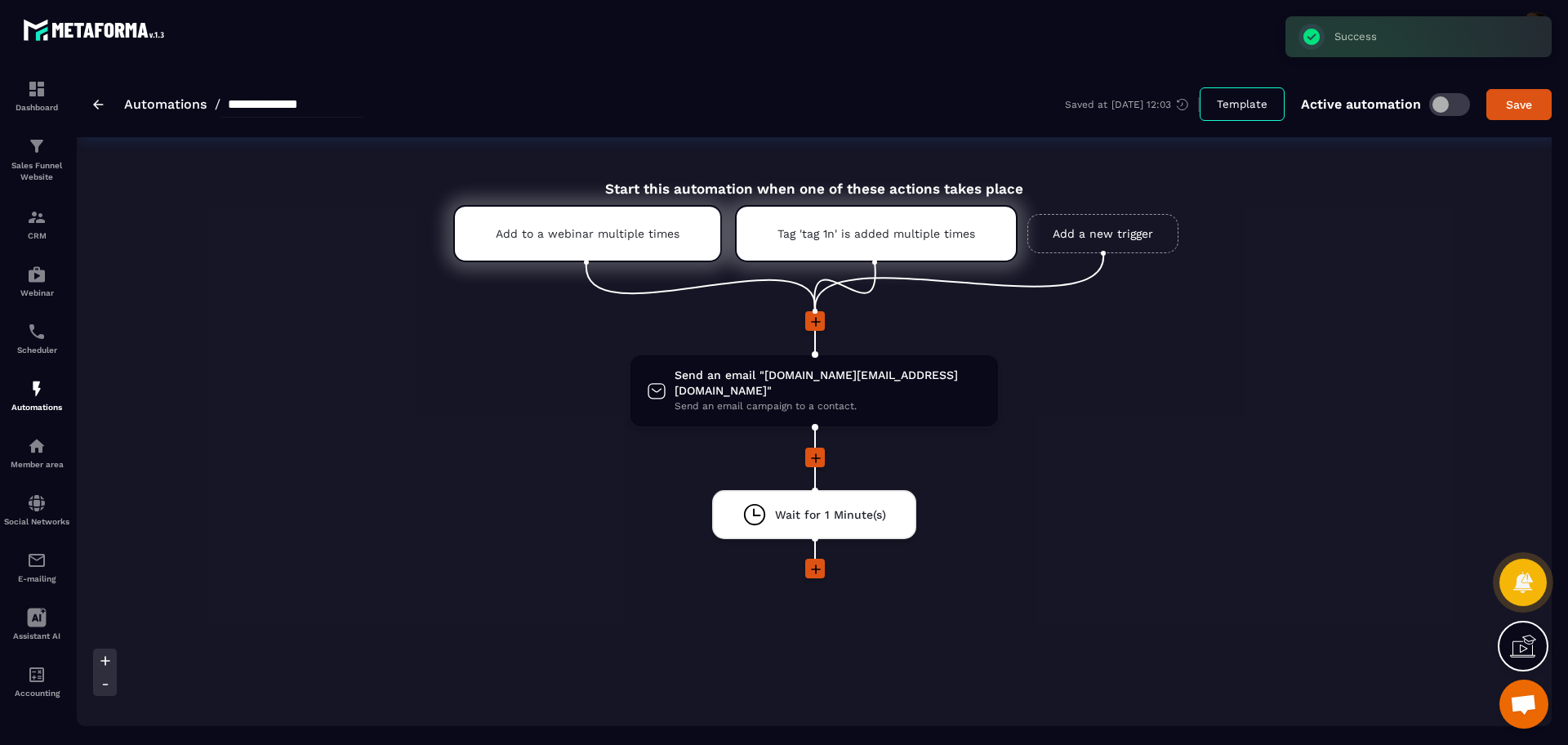
click at [1059, 236] on link "Add a new trigger" at bounding box center [1102, 233] width 151 height 39
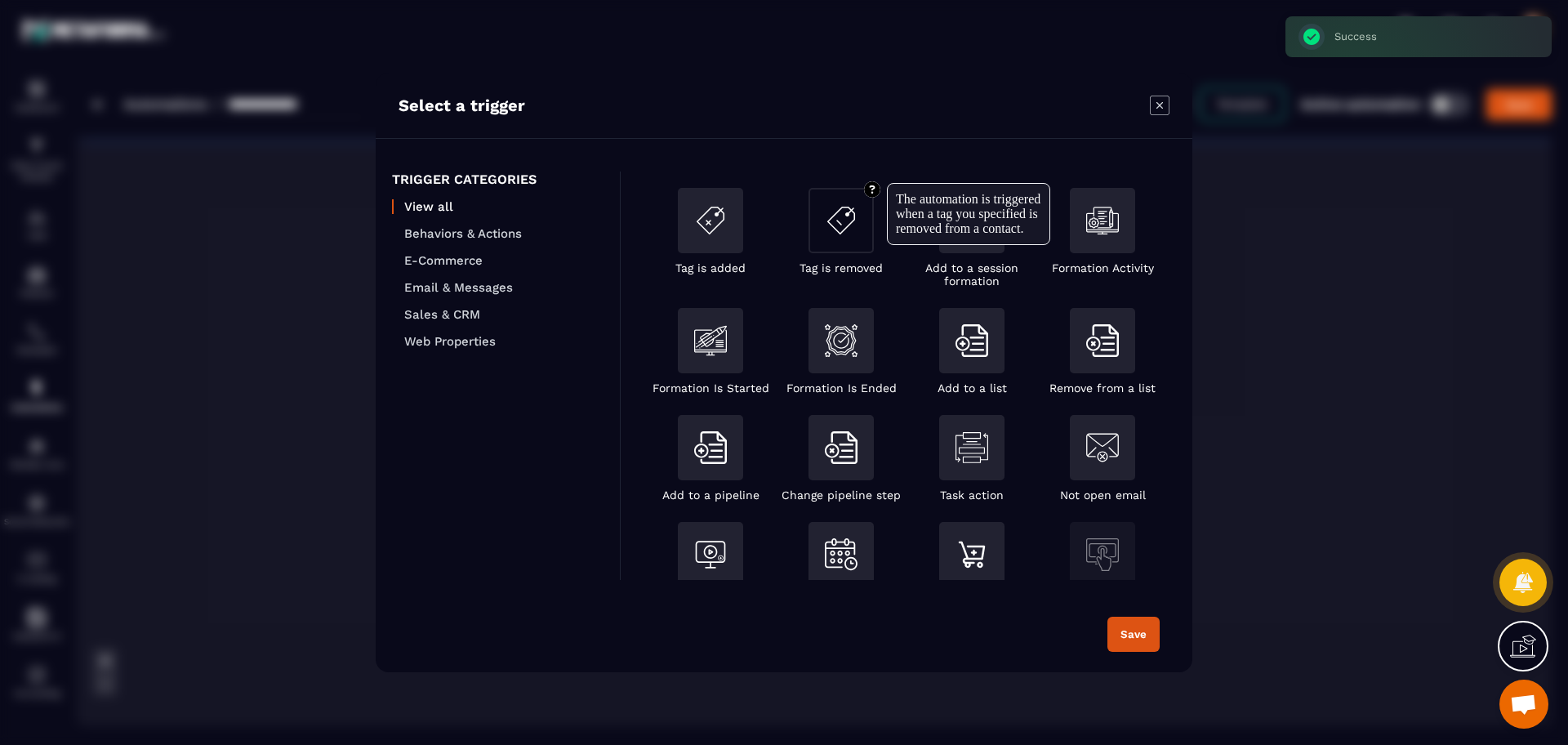
click at [837, 214] on img "Modal window" at bounding box center [842, 220] width 33 height 33
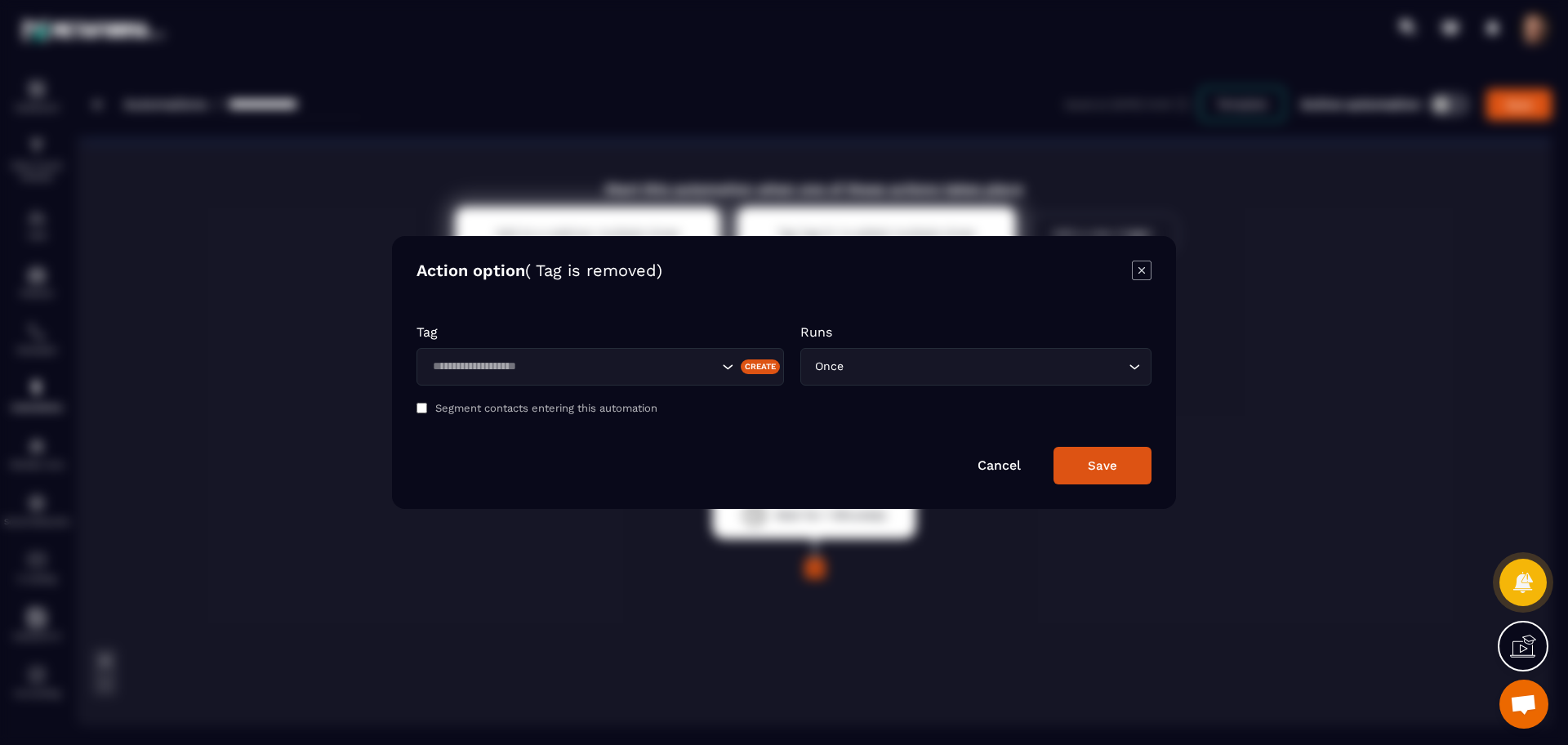
click at [577, 372] on input "Search for option" at bounding box center [572, 367] width 291 height 18
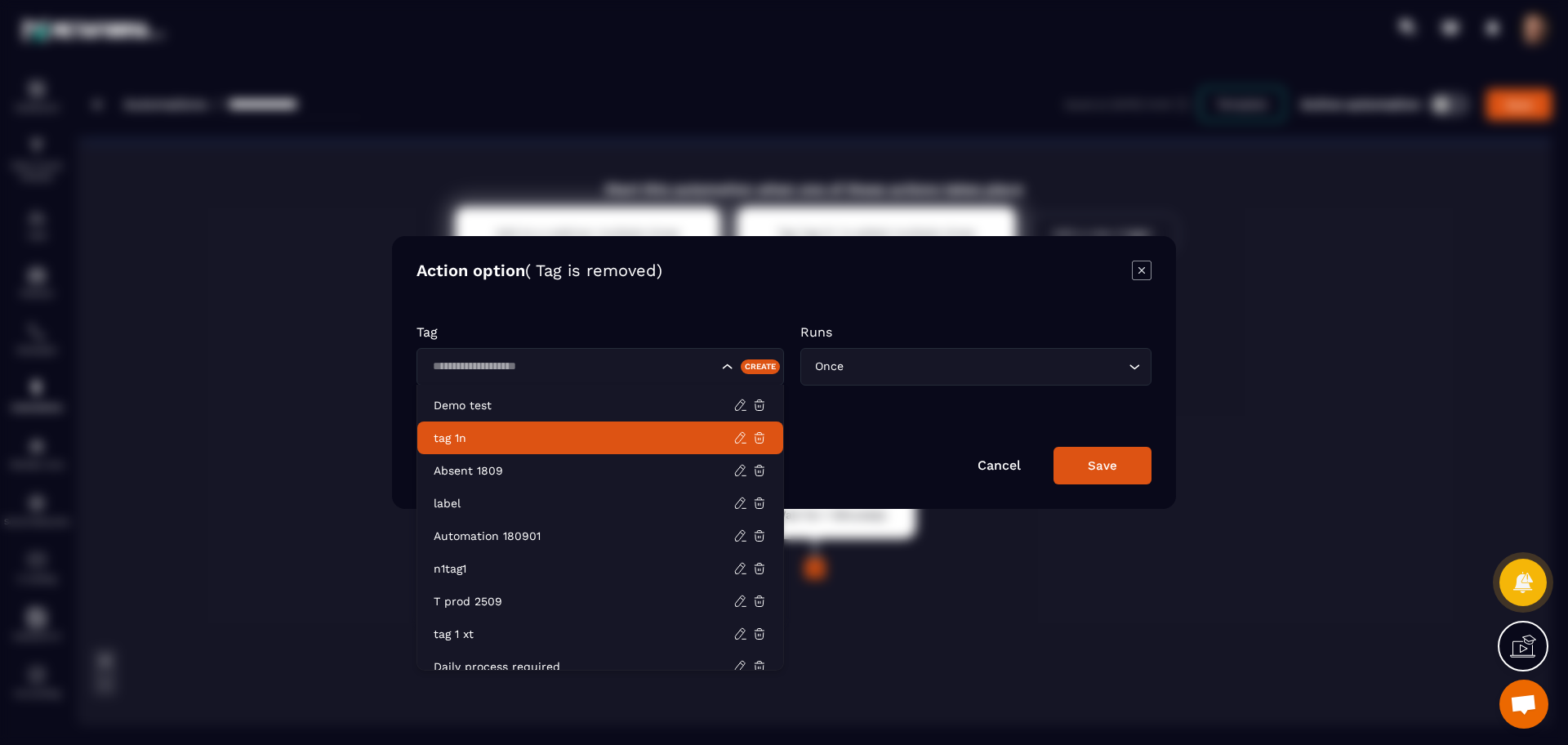
click at [544, 434] on p "tag 1n" at bounding box center [584, 438] width 300 height 16
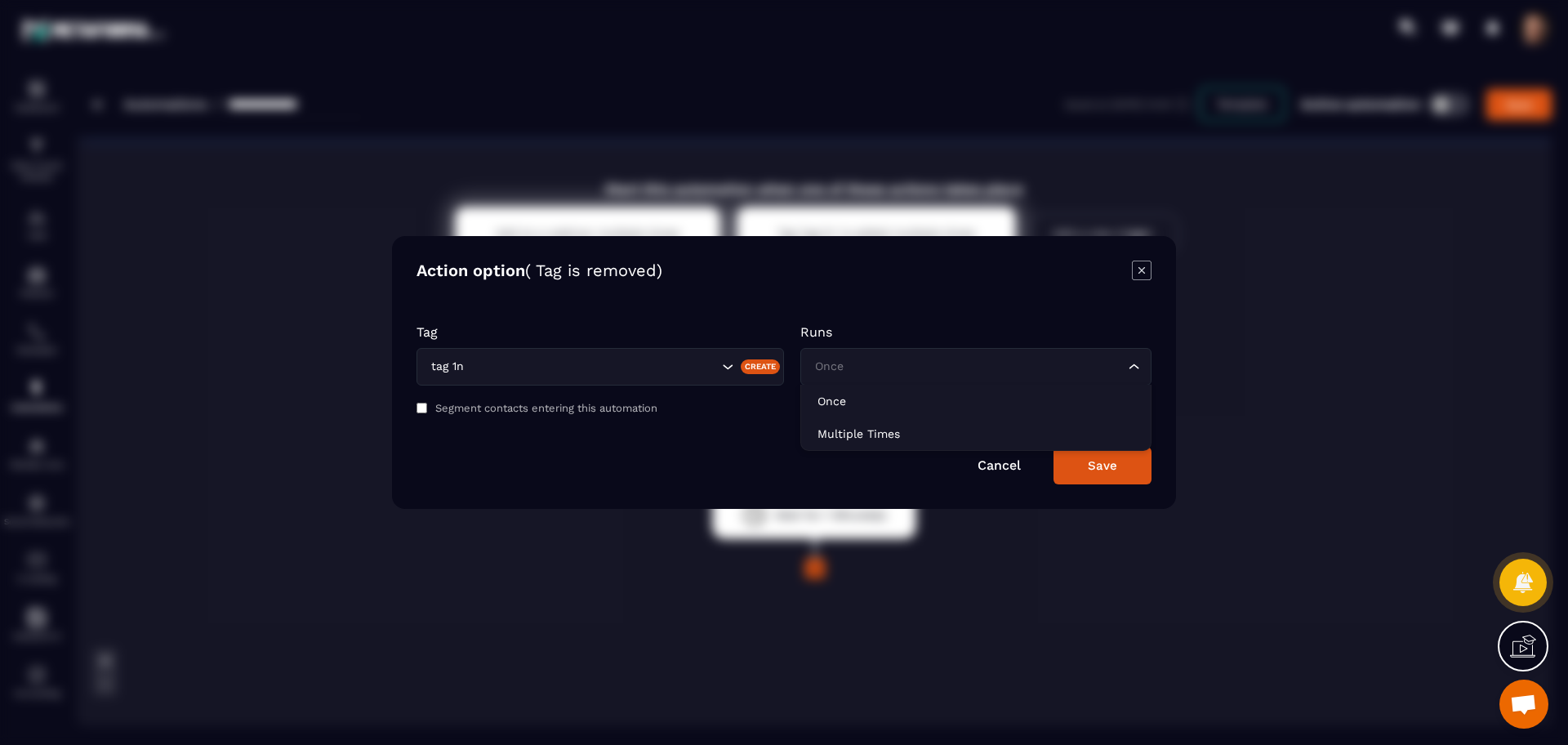
click at [927, 360] on input "Search for option" at bounding box center [968, 367] width 314 height 18
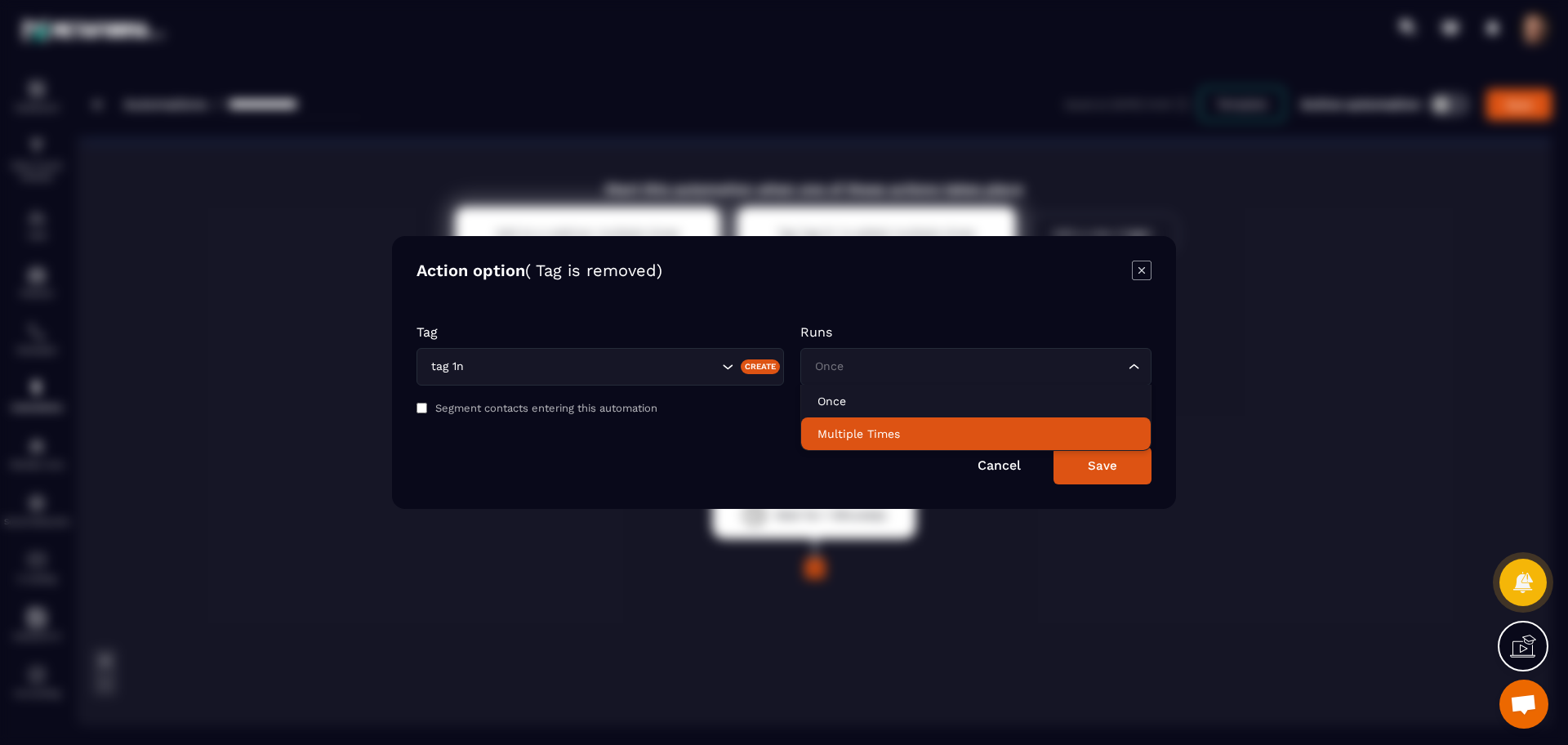
click at [896, 425] on p "Multiple Times" at bounding box center [975, 433] width 316 height 16
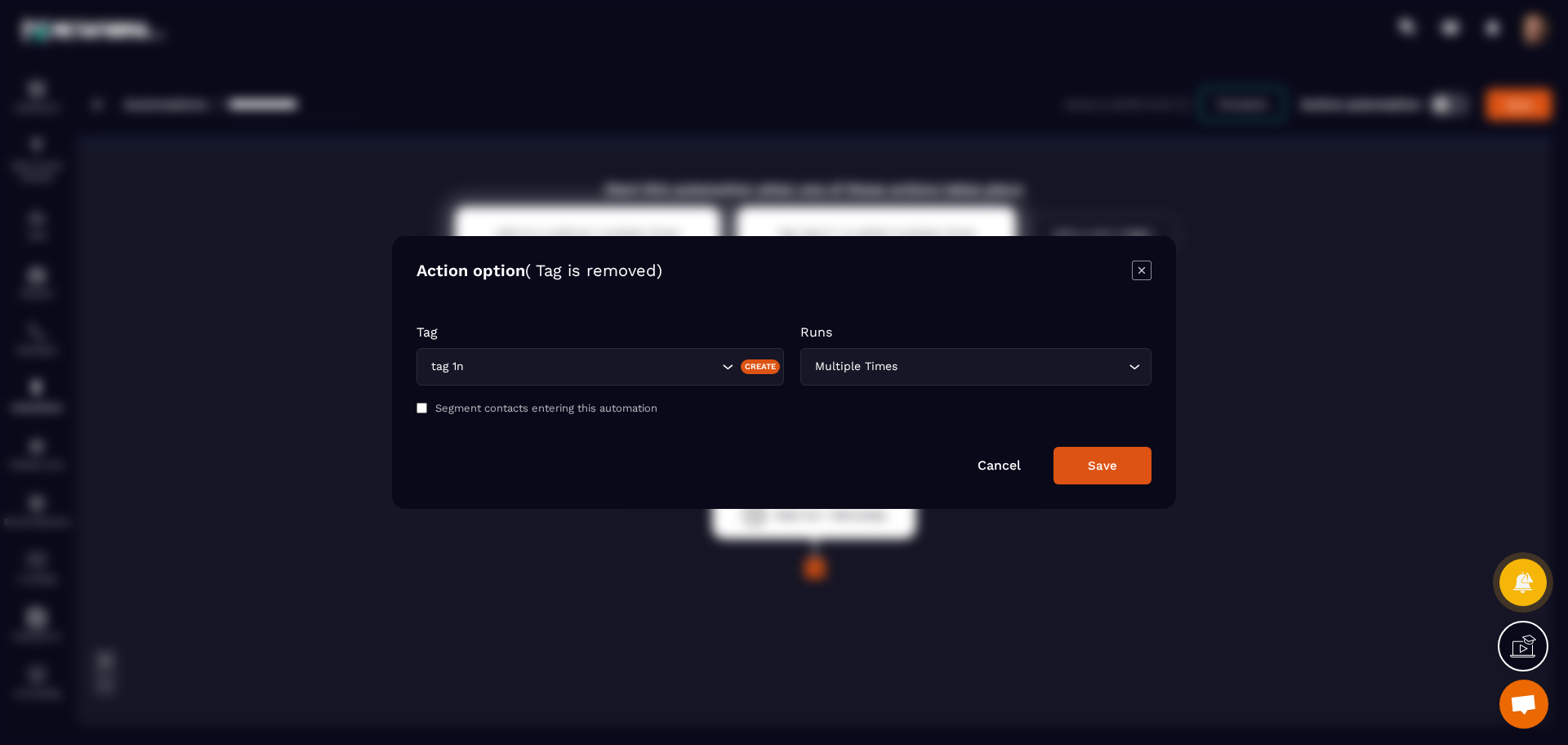
click at [1140, 462] on button "Save" at bounding box center [1102, 465] width 98 height 38
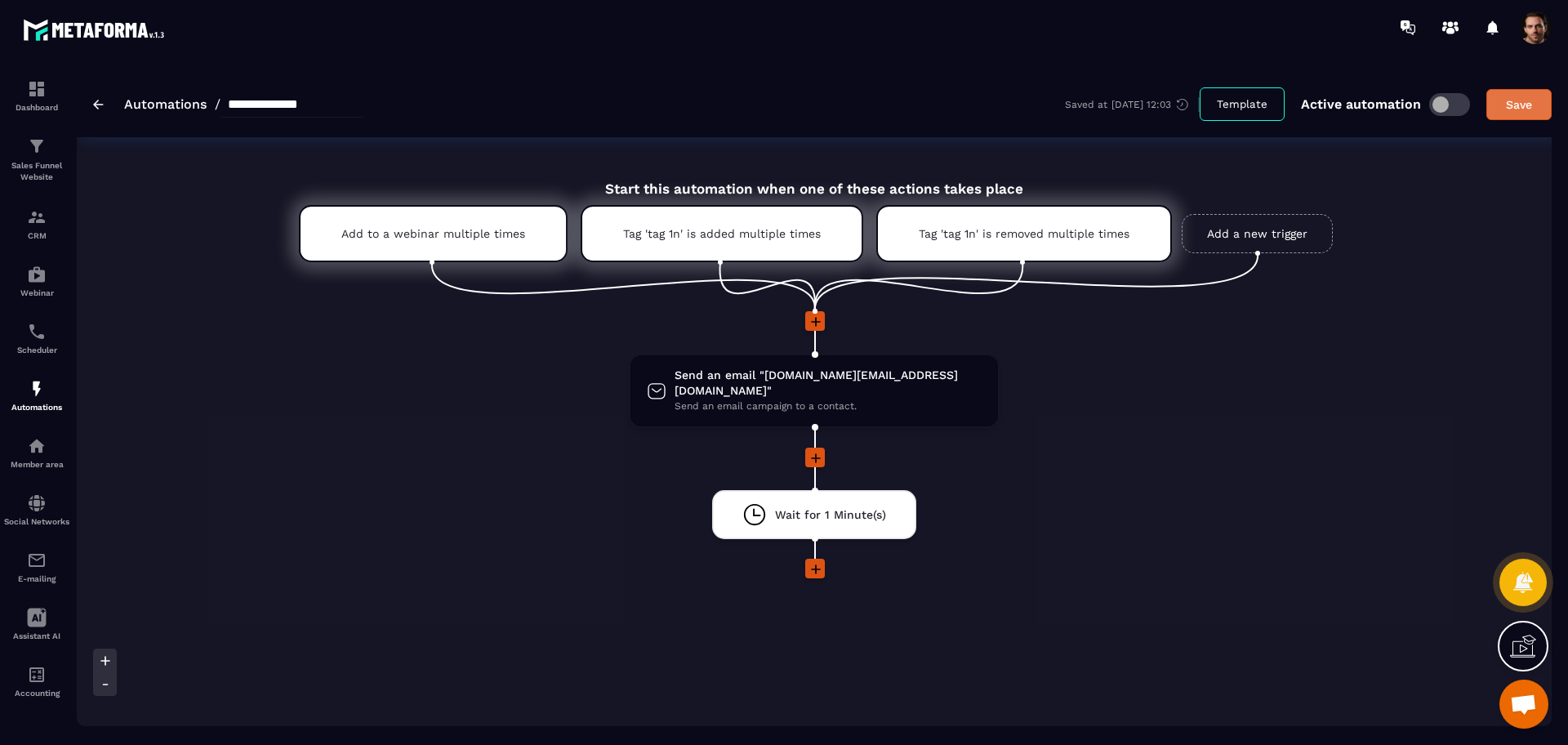
click at [1534, 90] on button "Save" at bounding box center [1519, 105] width 65 height 31
click at [56, 224] on div "CRM" at bounding box center [37, 224] width 65 height 33
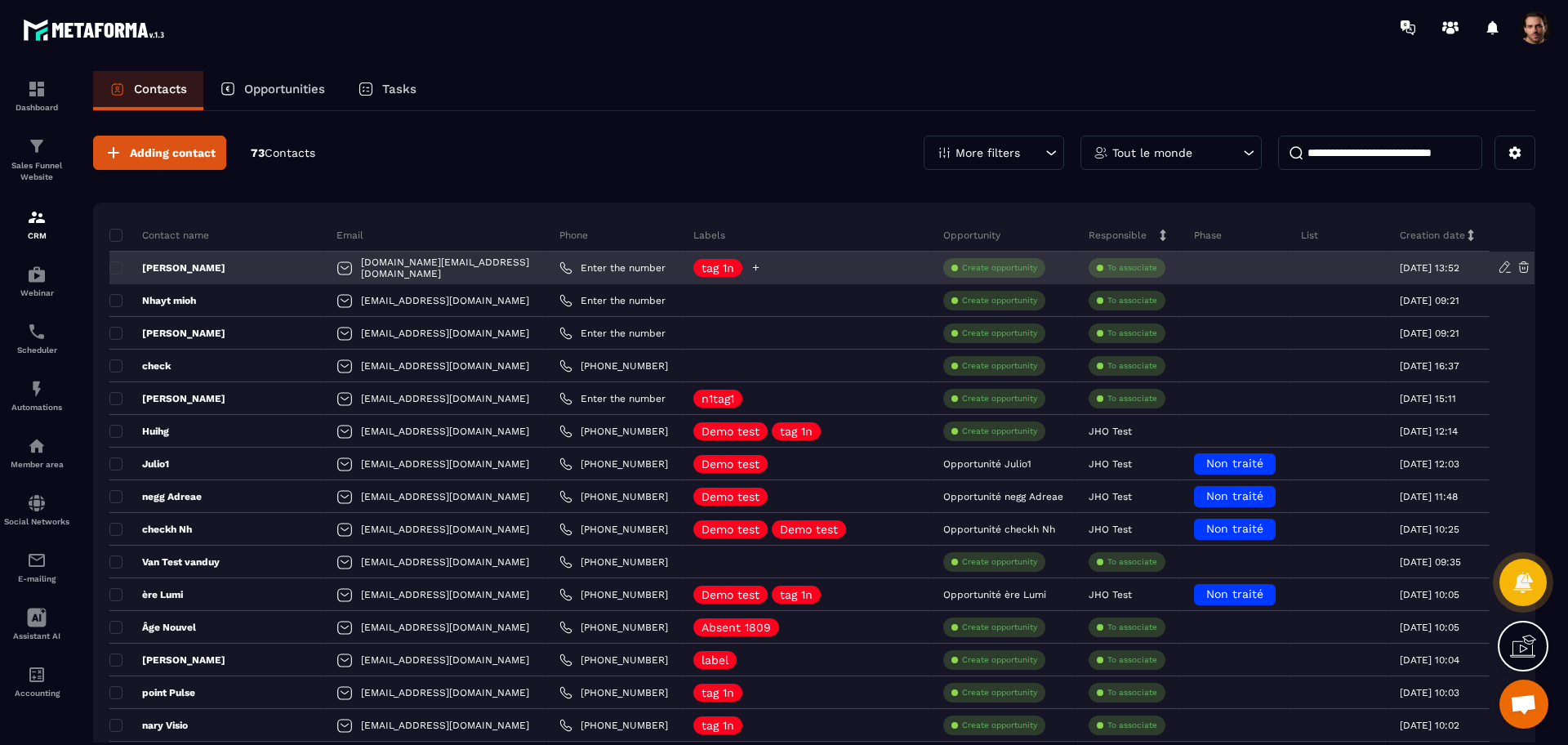
click at [694, 274] on div "tag 1n" at bounding box center [718, 268] width 49 height 18
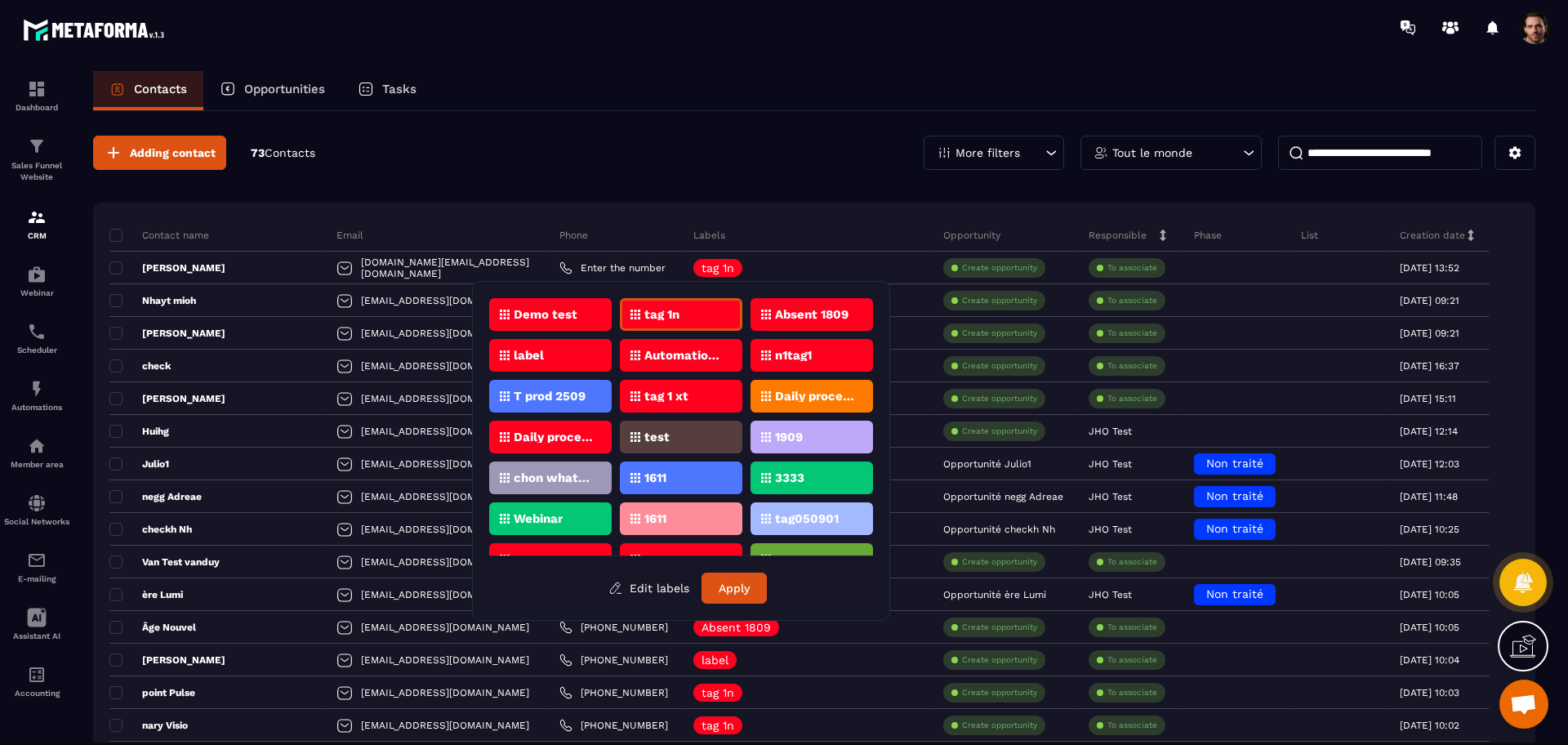
click at [675, 321] on div "tag 1n" at bounding box center [680, 315] width 122 height 33
click at [733, 599] on button "Apply" at bounding box center [734, 588] width 65 height 31
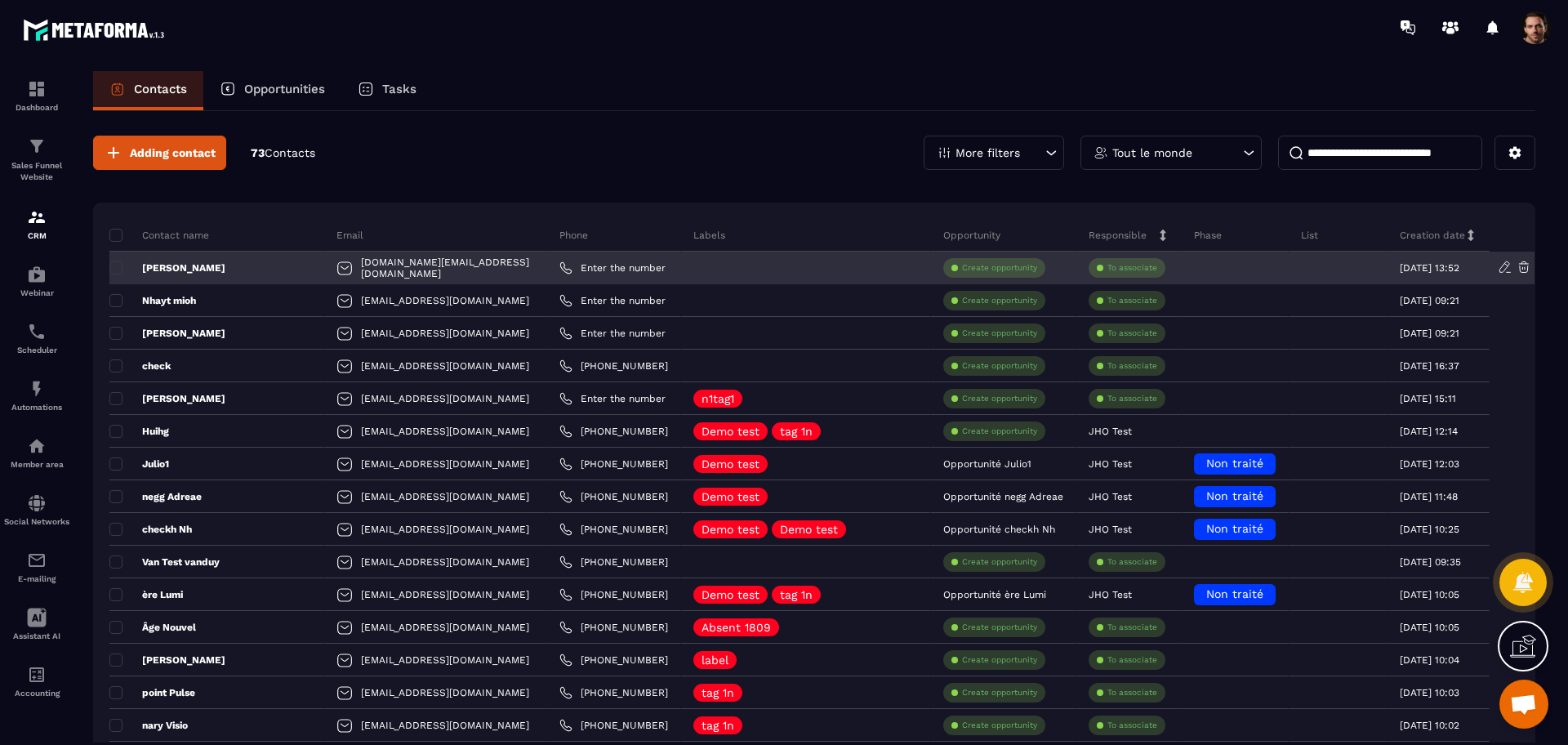
click at [153, 274] on div "[PERSON_NAME]" at bounding box center [216, 268] width 215 height 33
